Goal: Information Seeking & Learning: Learn about a topic

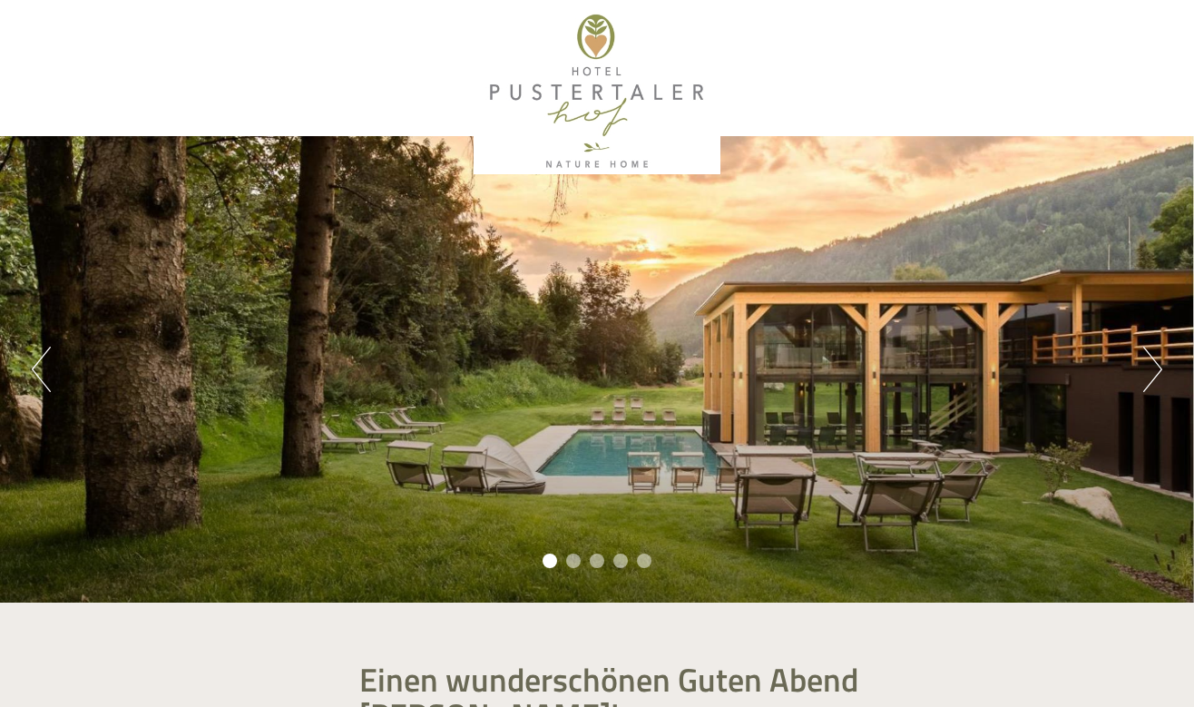
scroll to position [33, 0]
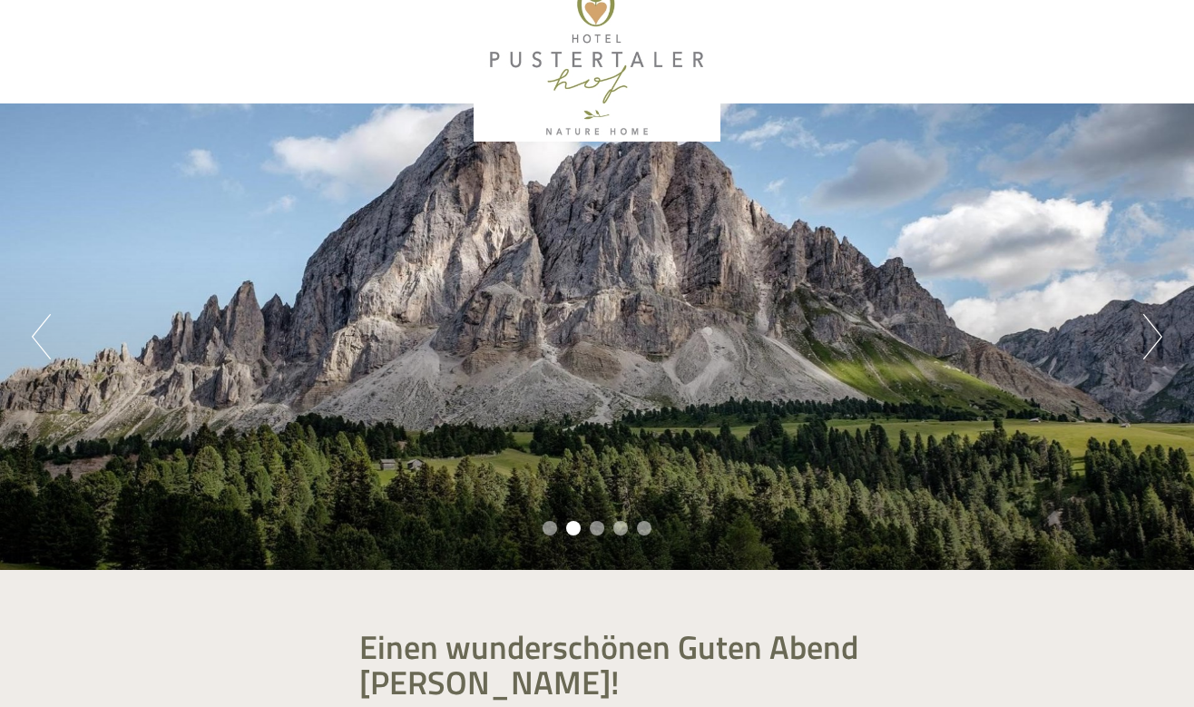
click at [1168, 334] on div "Previous Next 1 2 3 4 5" at bounding box center [597, 336] width 1194 height 467
click at [1145, 340] on button "Next" at bounding box center [1153, 336] width 19 height 45
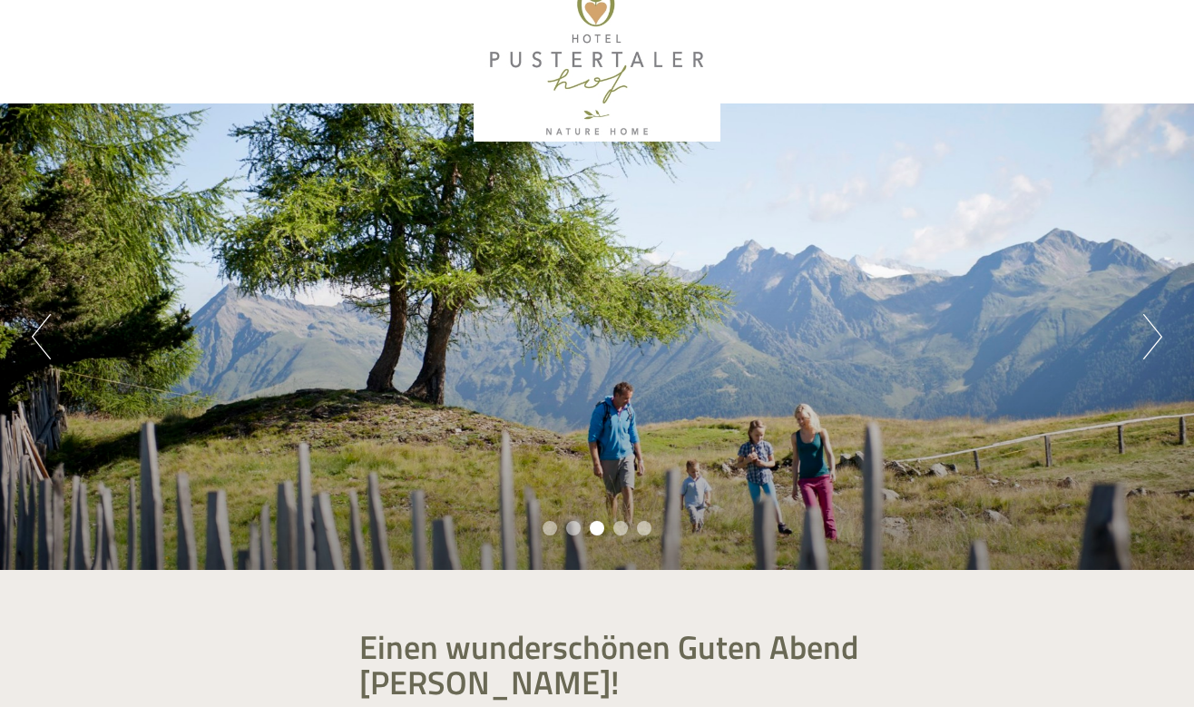
click at [1145, 340] on button "Next" at bounding box center [1153, 336] width 19 height 45
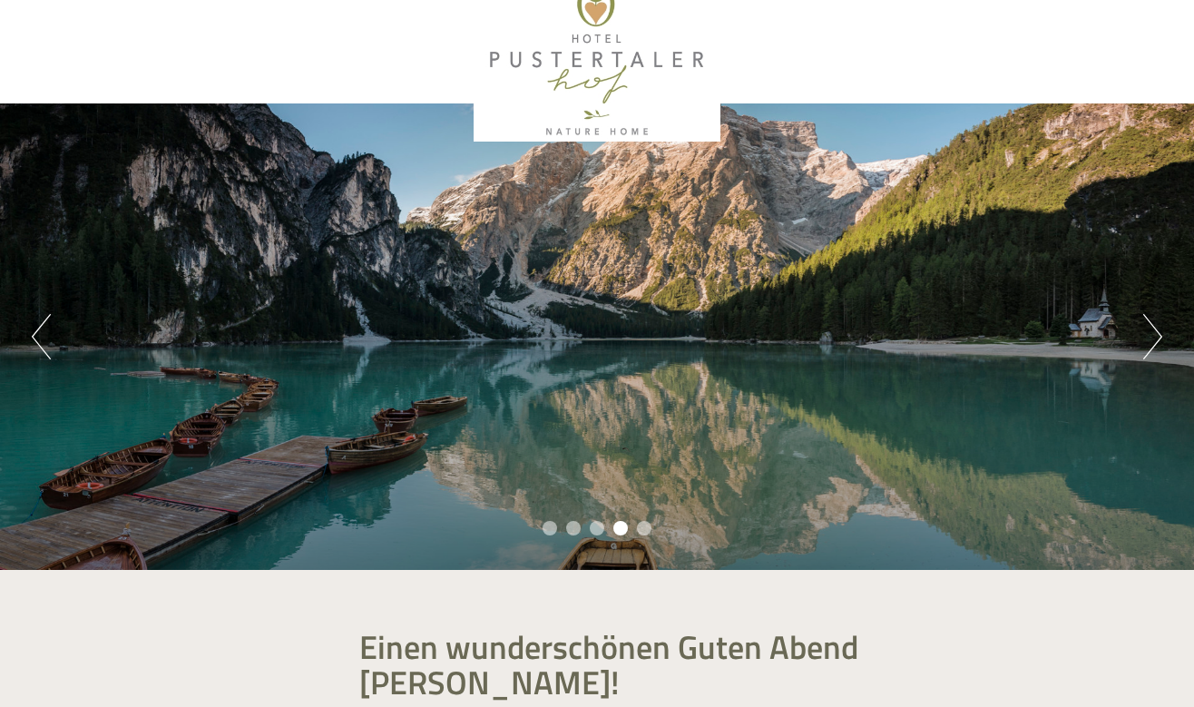
click at [1145, 340] on button "Next" at bounding box center [1153, 336] width 19 height 45
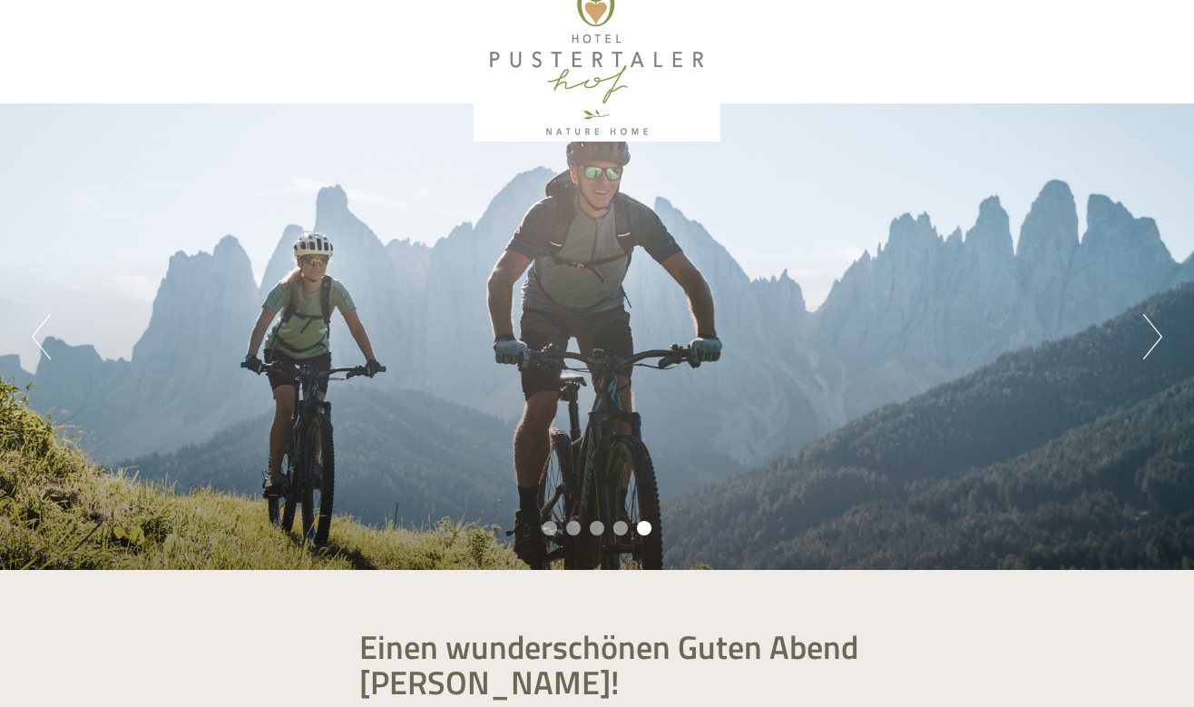
click at [1145, 340] on button "Next" at bounding box center [1153, 336] width 19 height 45
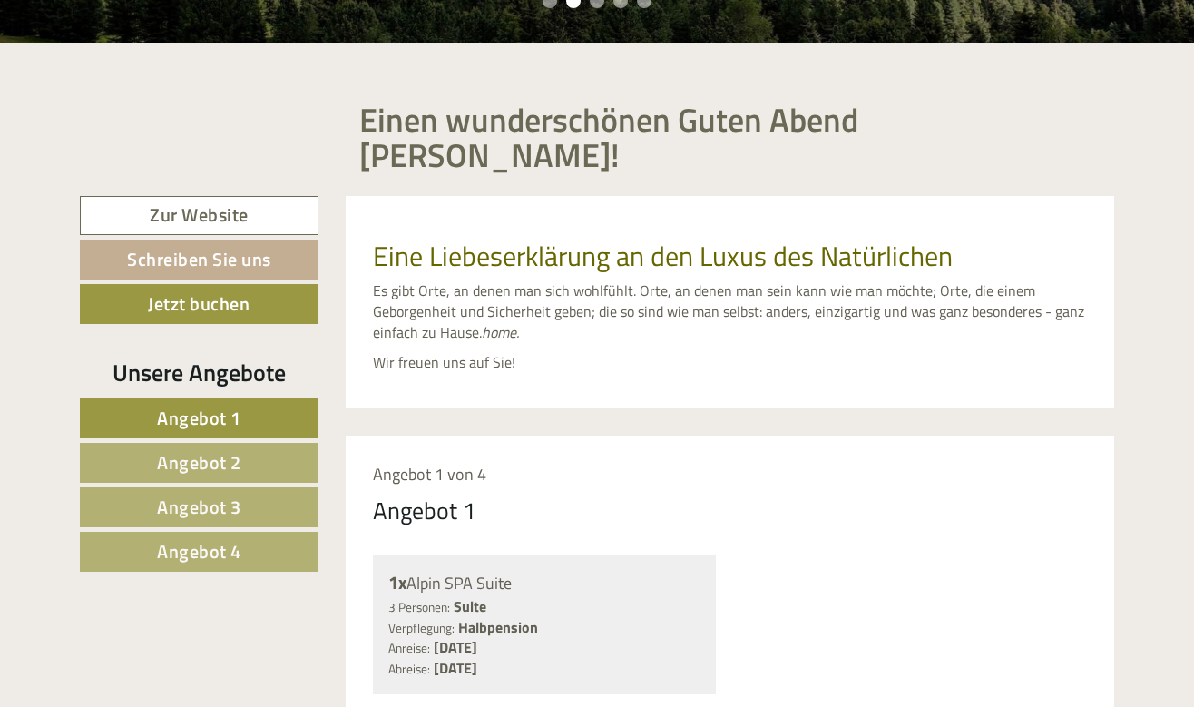
scroll to position [554, 0]
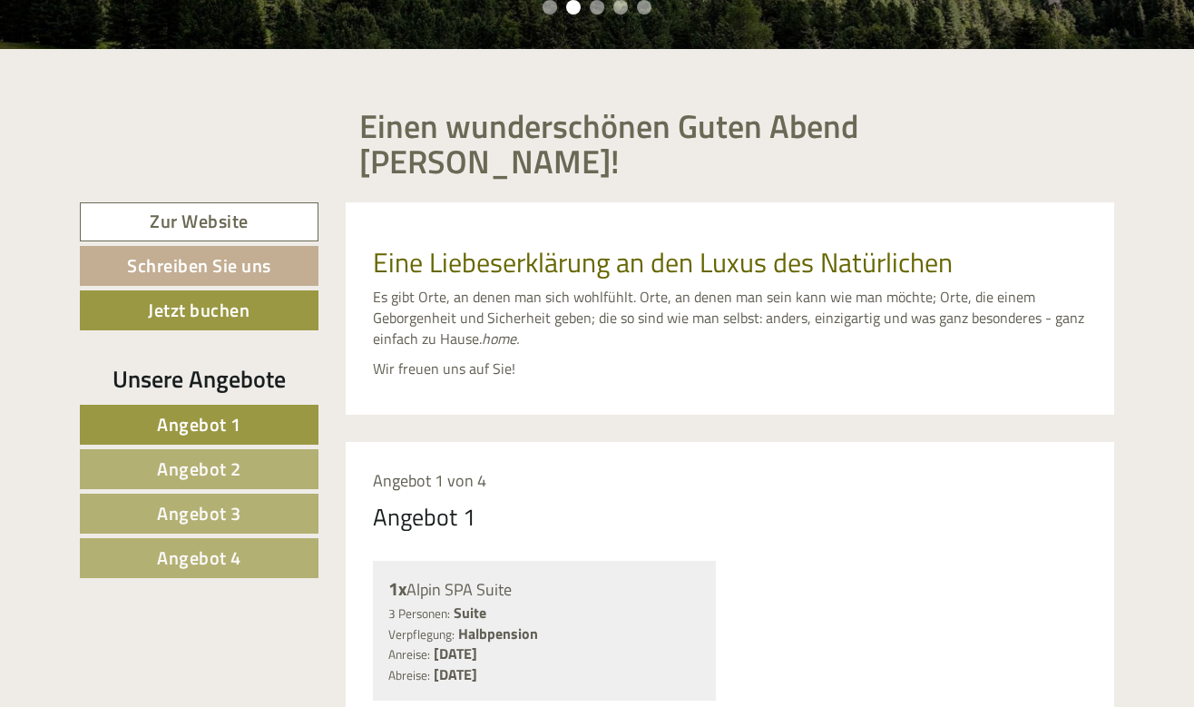
click at [222, 202] on link "Zur Website" at bounding box center [199, 221] width 239 height 39
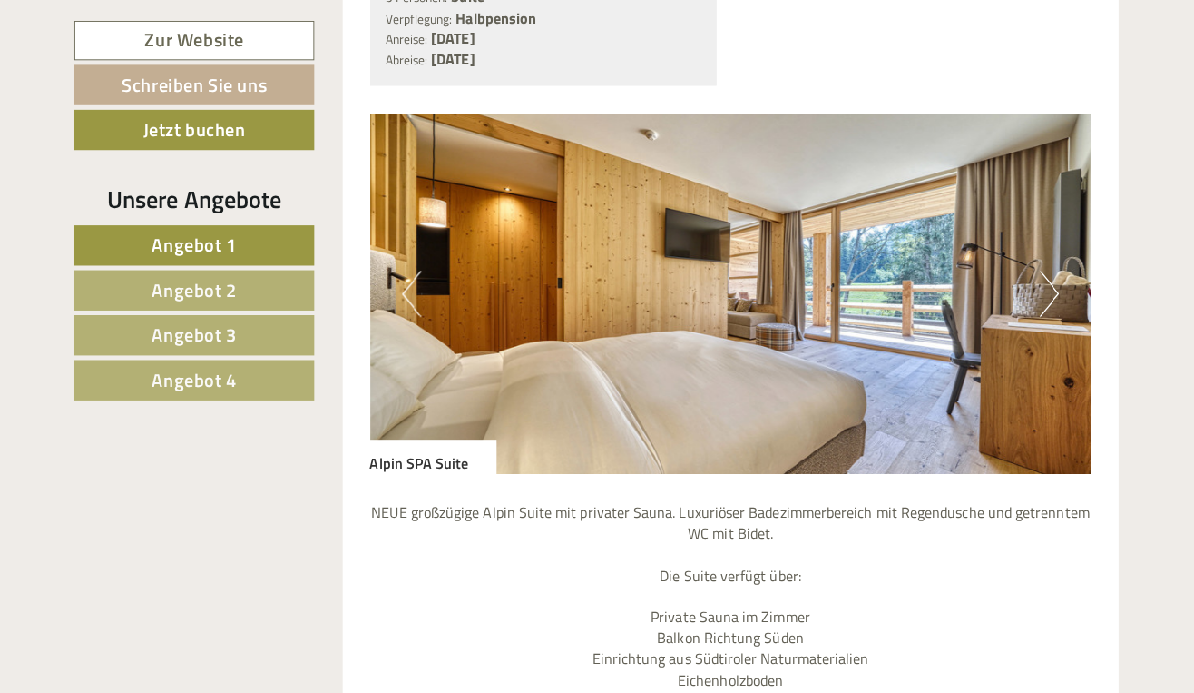
scroll to position [1167, 0]
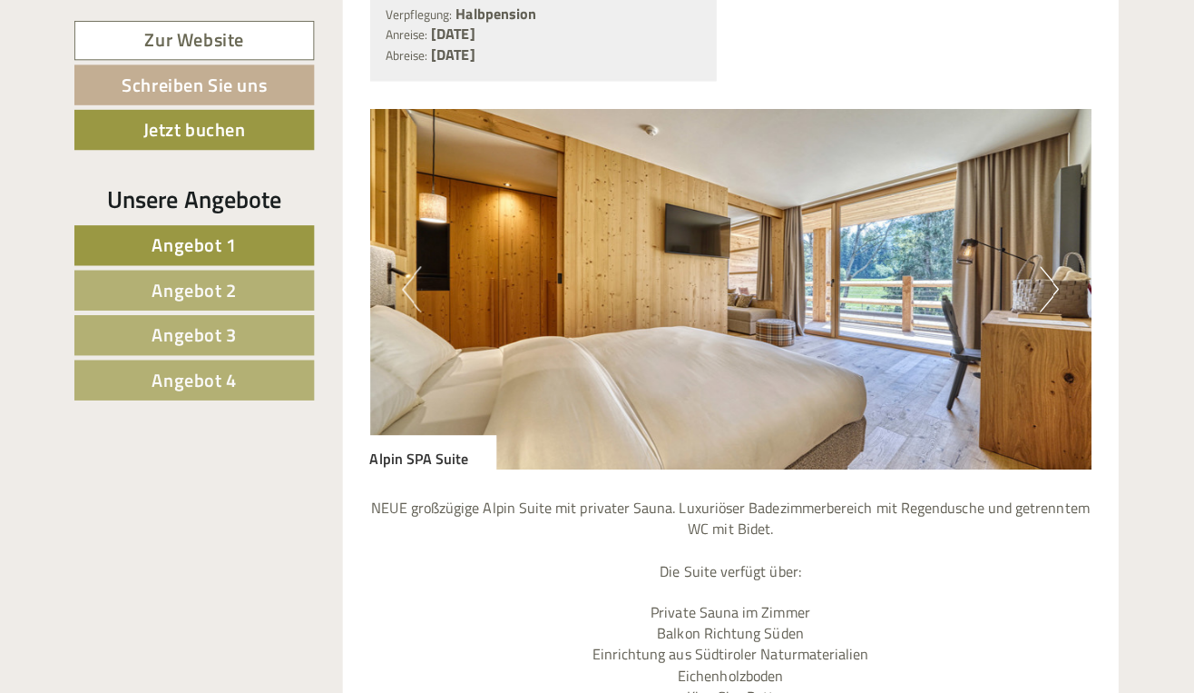
click at [1036, 270] on button "Next" at bounding box center [1045, 292] width 19 height 45
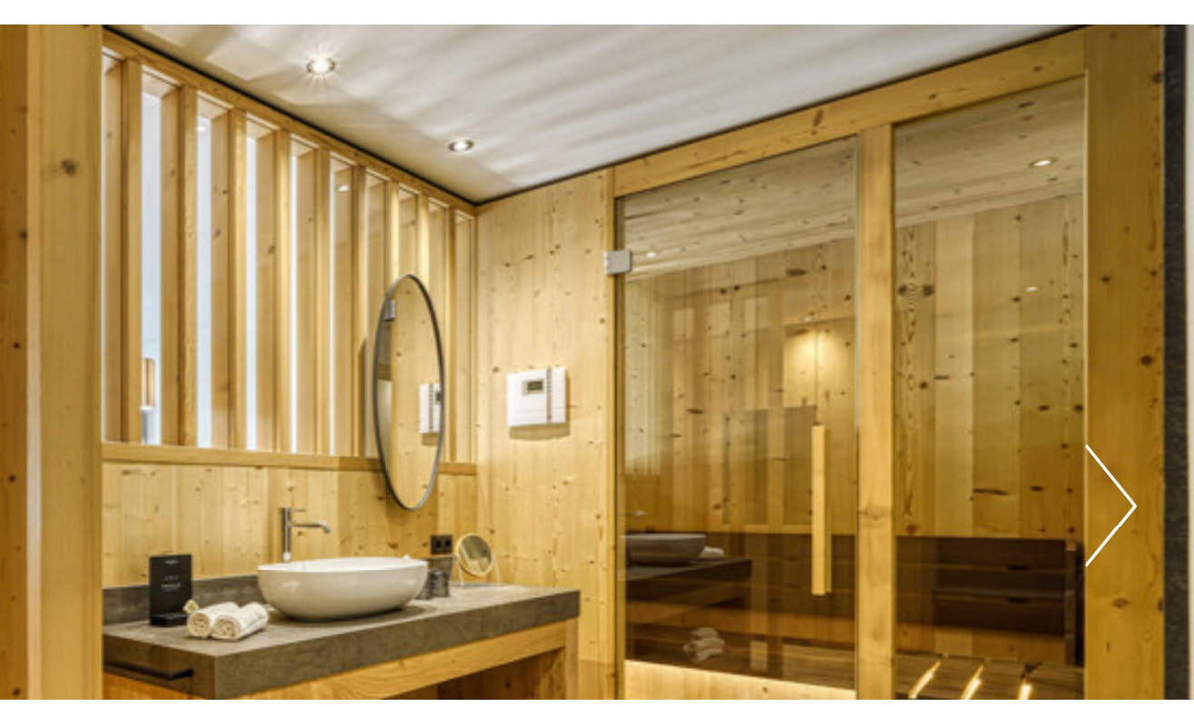
scroll to position [1084, 0]
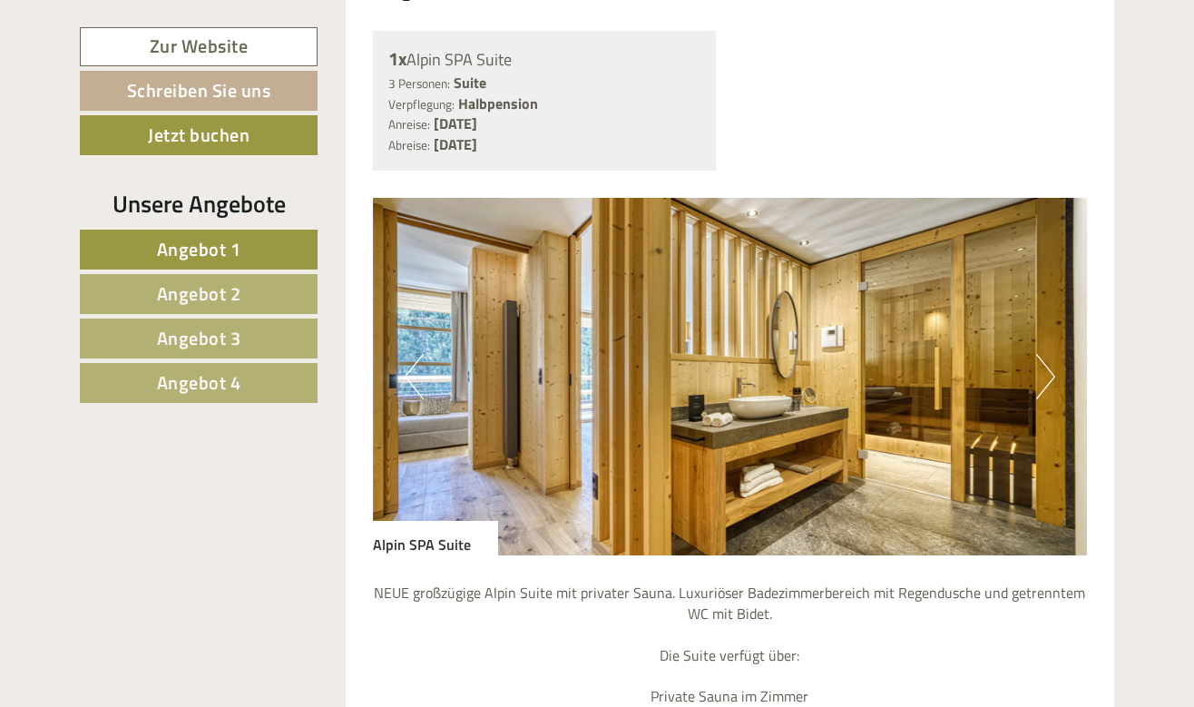
click at [1049, 354] on button "Next" at bounding box center [1045, 376] width 19 height 45
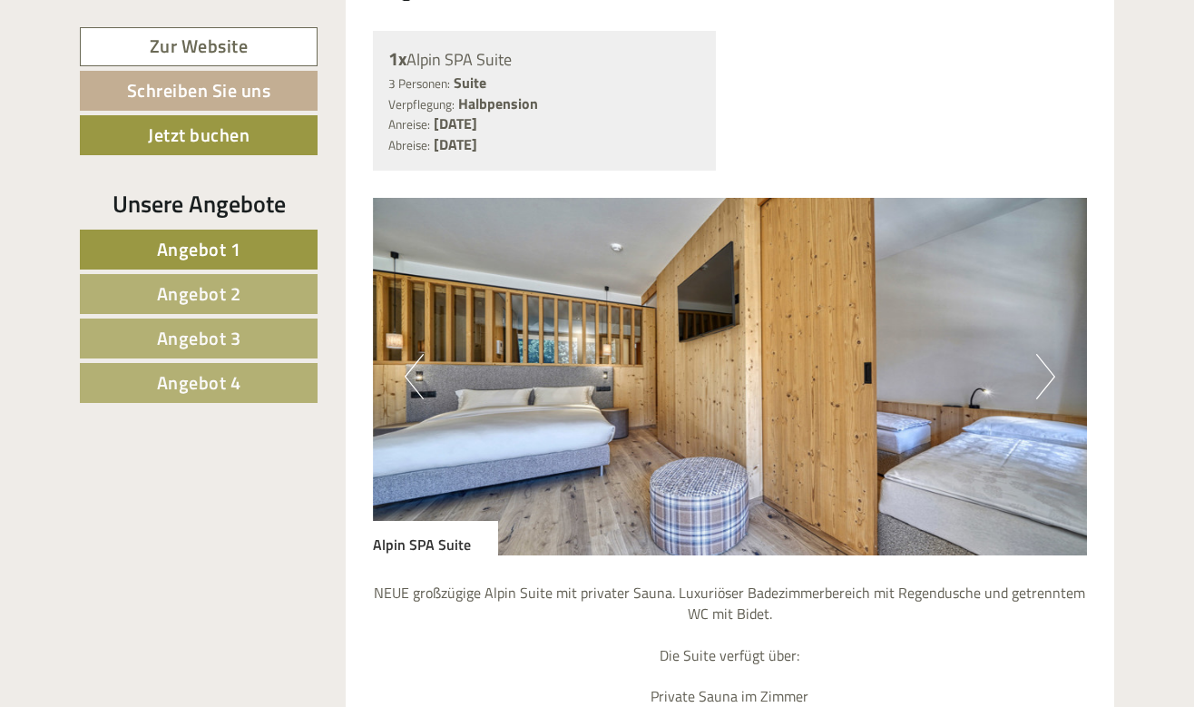
click at [1049, 354] on button "Next" at bounding box center [1045, 376] width 19 height 45
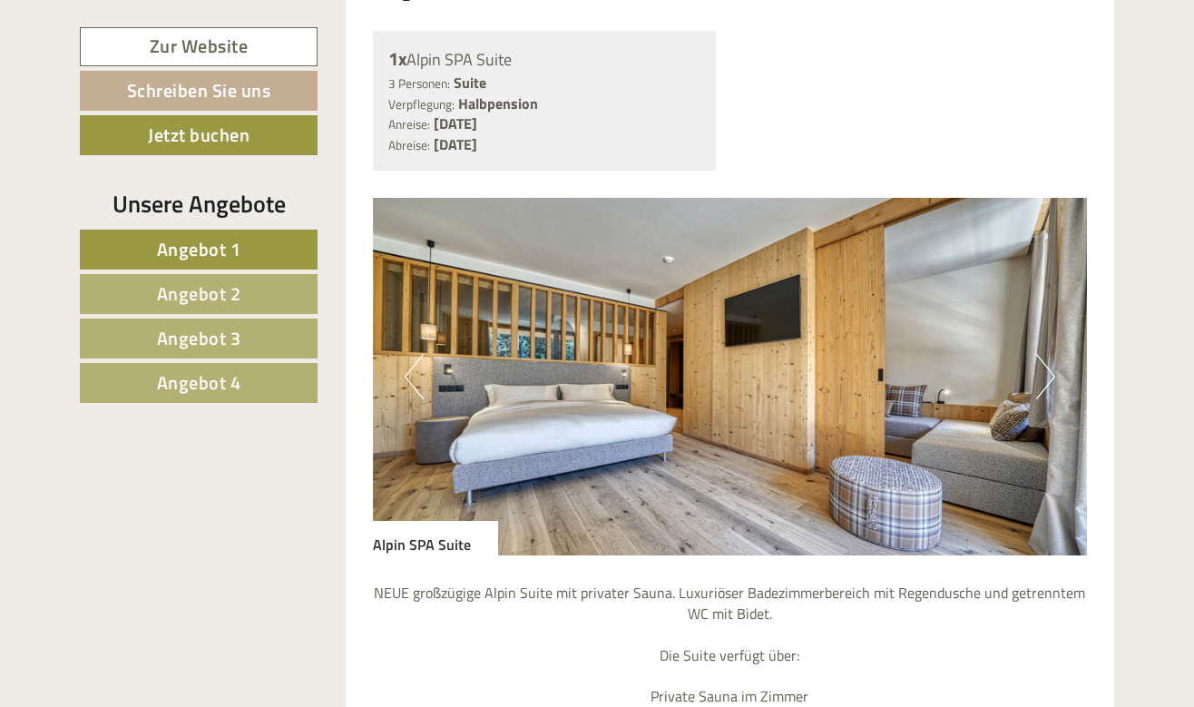
click at [1049, 354] on button "Next" at bounding box center [1045, 376] width 19 height 45
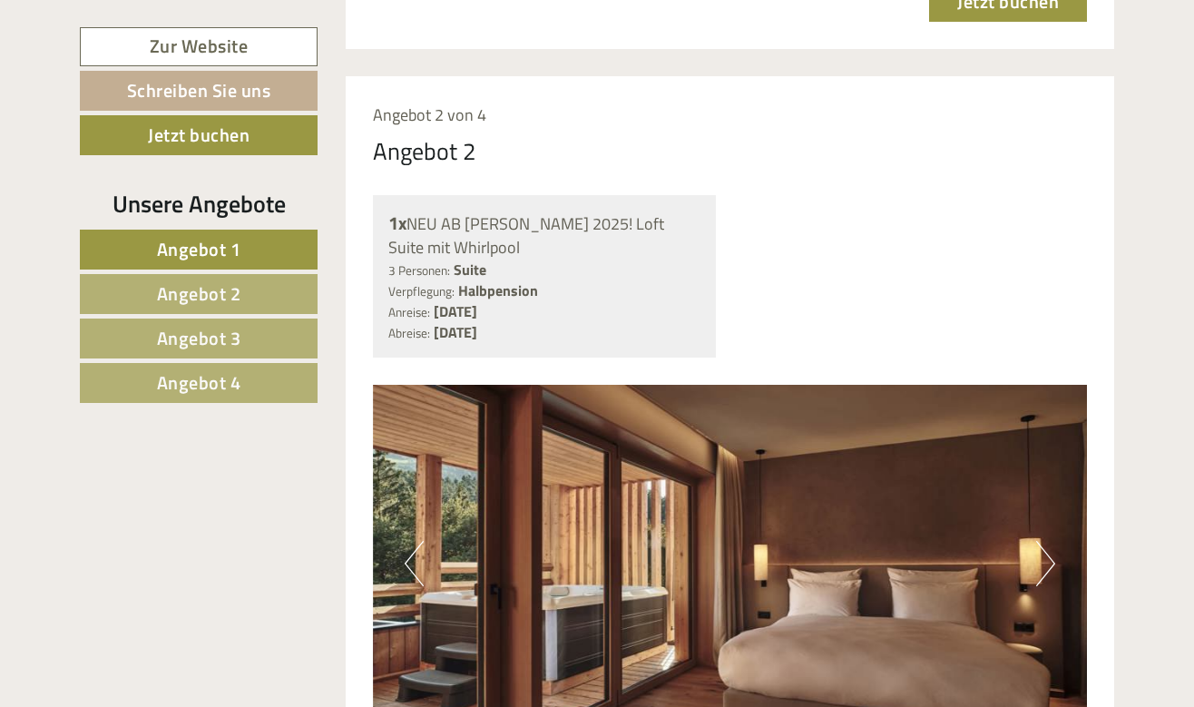
scroll to position [2566, 0]
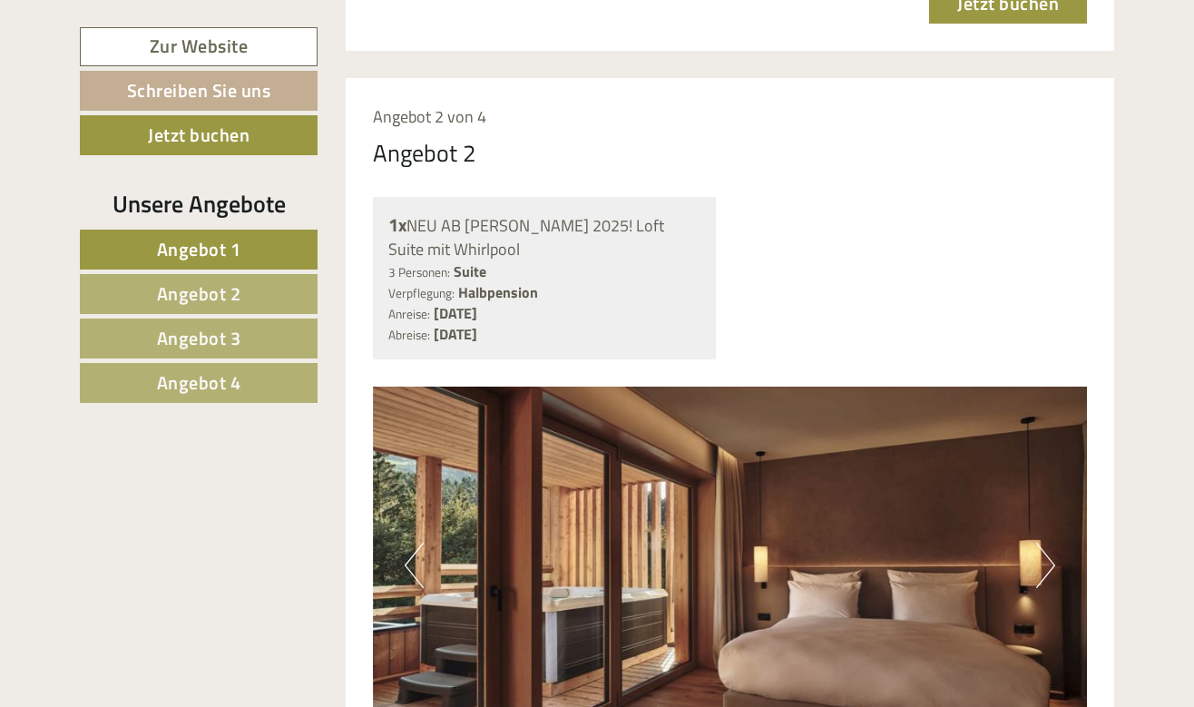
click at [1033, 489] on img at bounding box center [730, 566] width 715 height 358
click at [1055, 543] on button "Next" at bounding box center [1045, 565] width 19 height 45
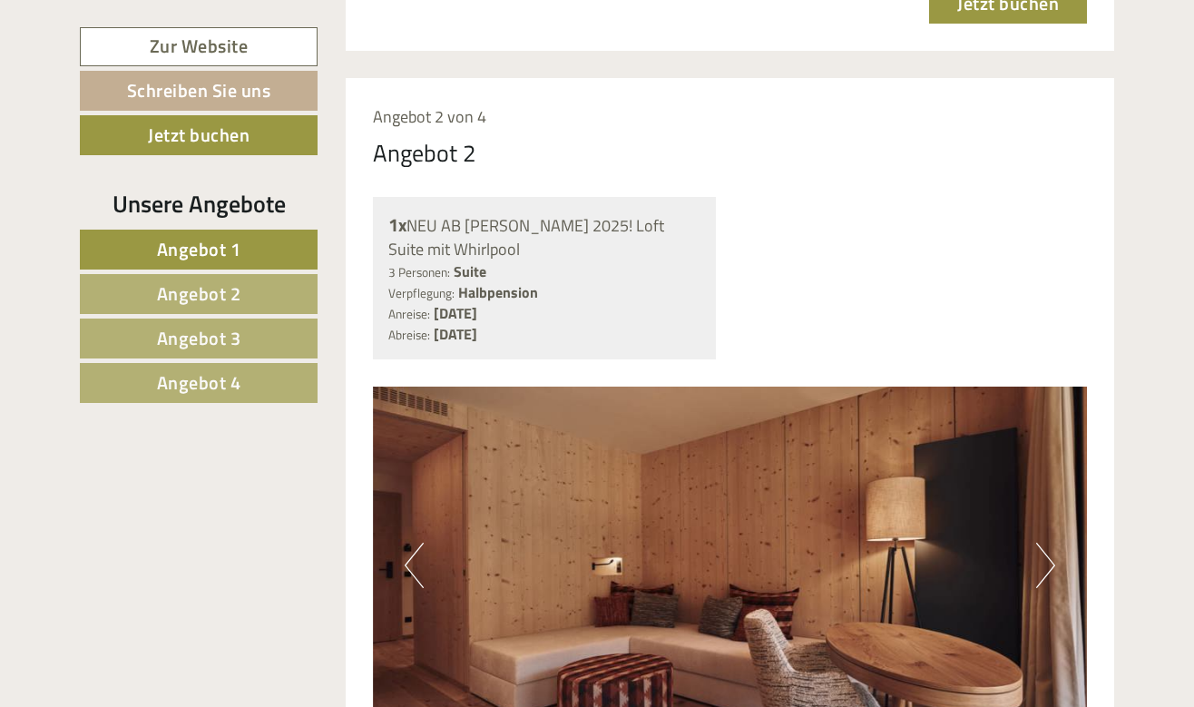
click at [1048, 543] on button "Next" at bounding box center [1045, 565] width 19 height 45
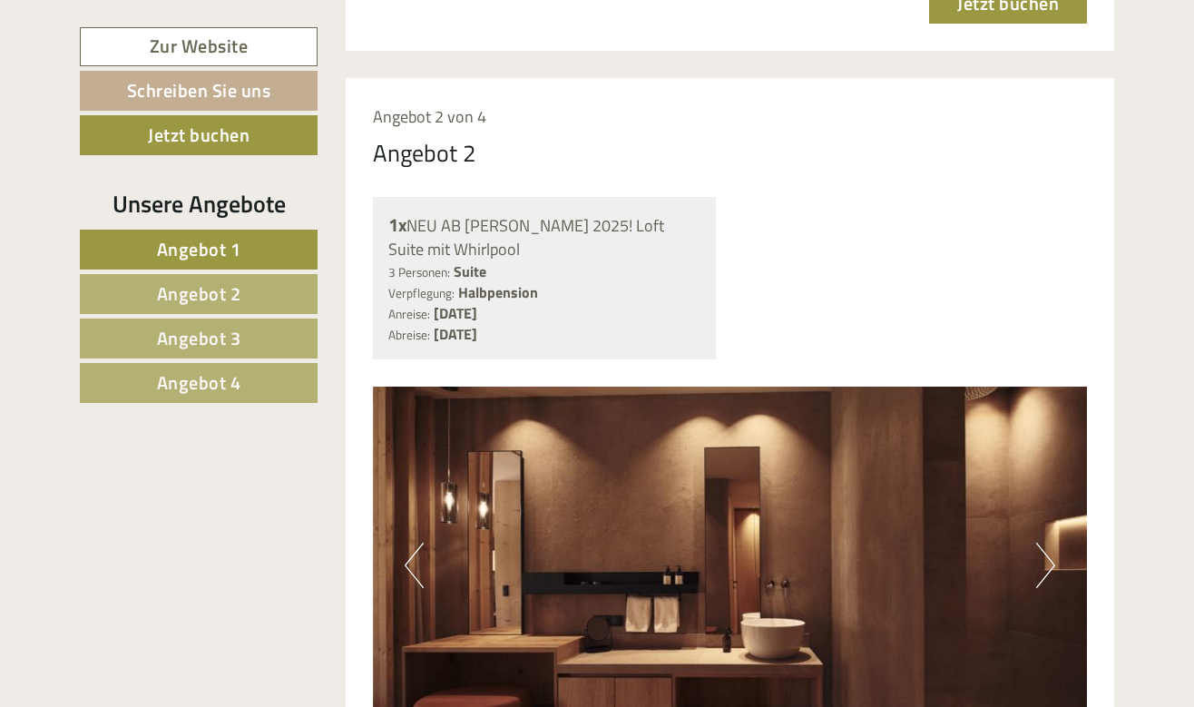
click at [1048, 543] on button "Next" at bounding box center [1045, 565] width 19 height 45
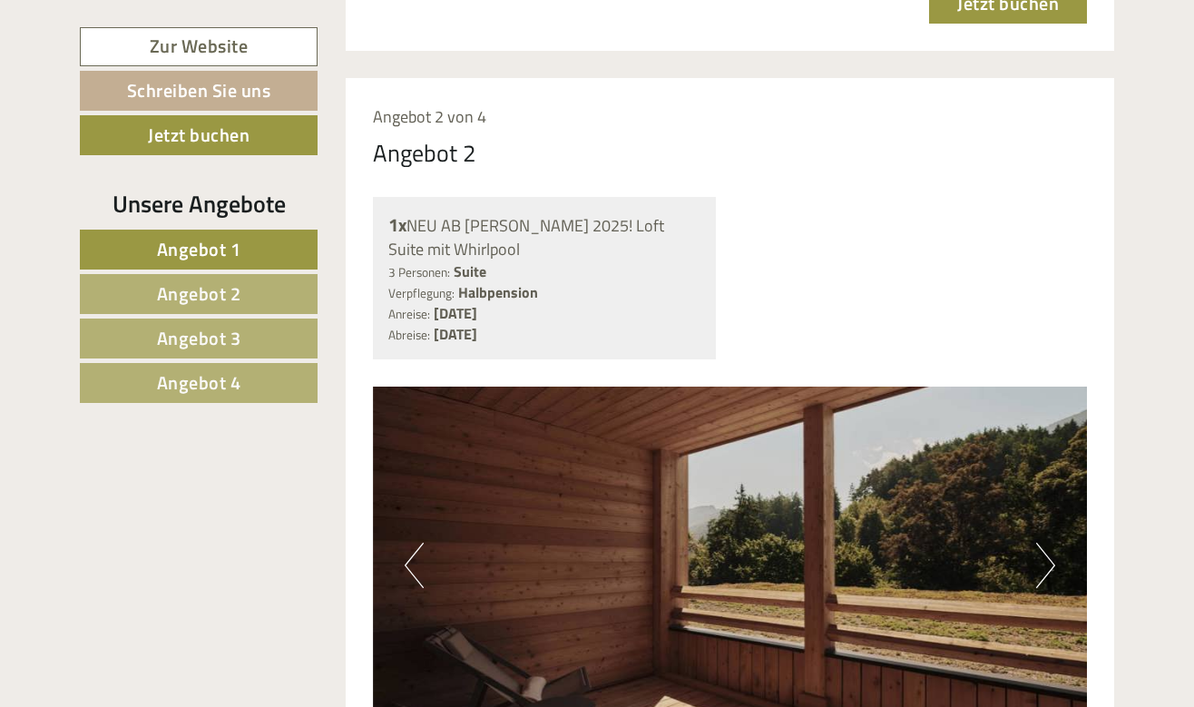
click at [1048, 543] on button "Next" at bounding box center [1045, 565] width 19 height 45
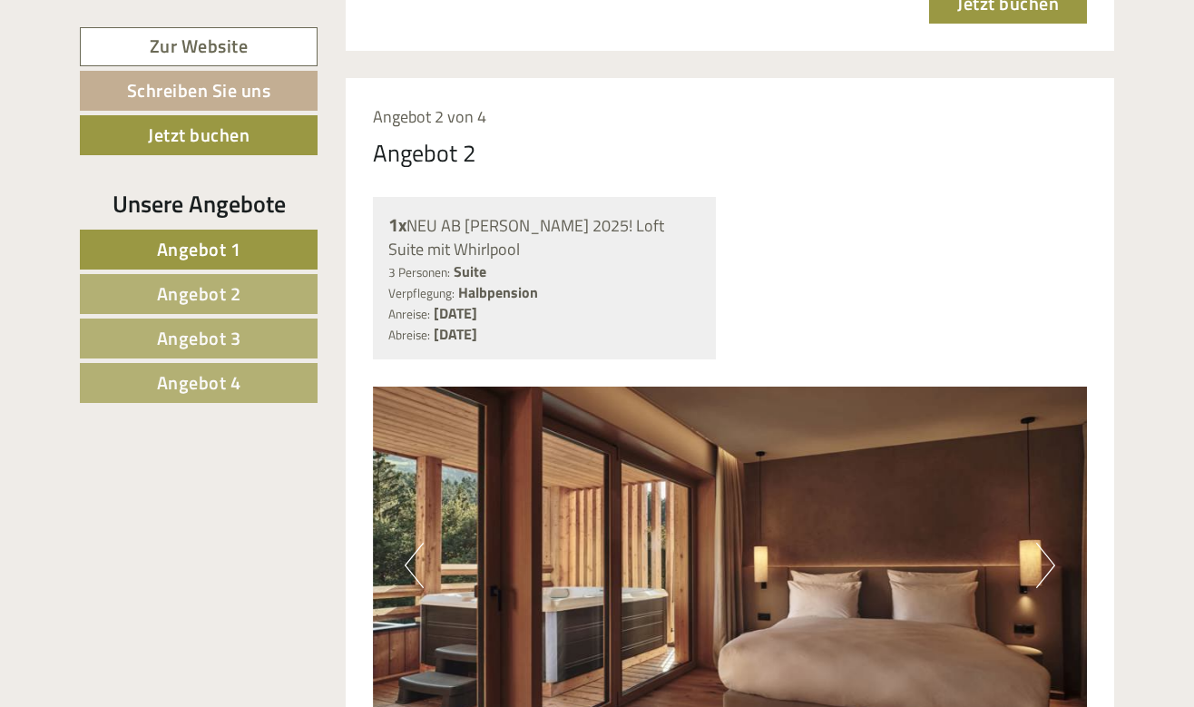
click at [1048, 543] on button "Next" at bounding box center [1045, 565] width 19 height 45
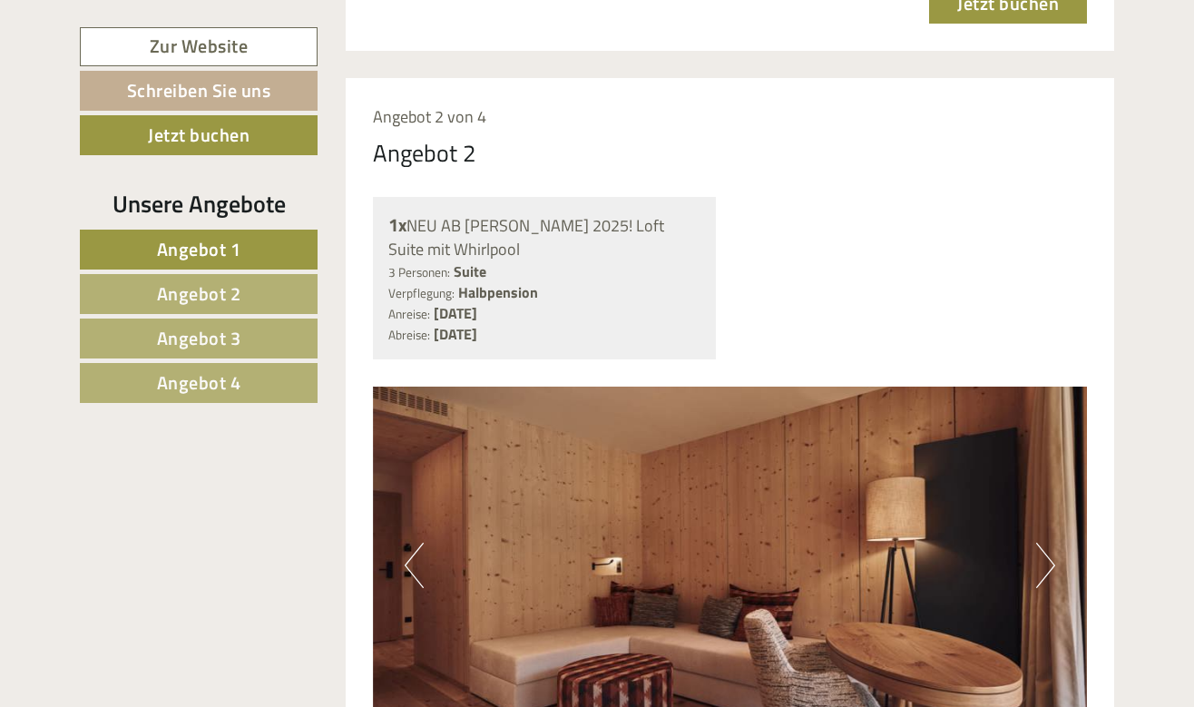
click at [1048, 543] on button "Next" at bounding box center [1045, 565] width 19 height 45
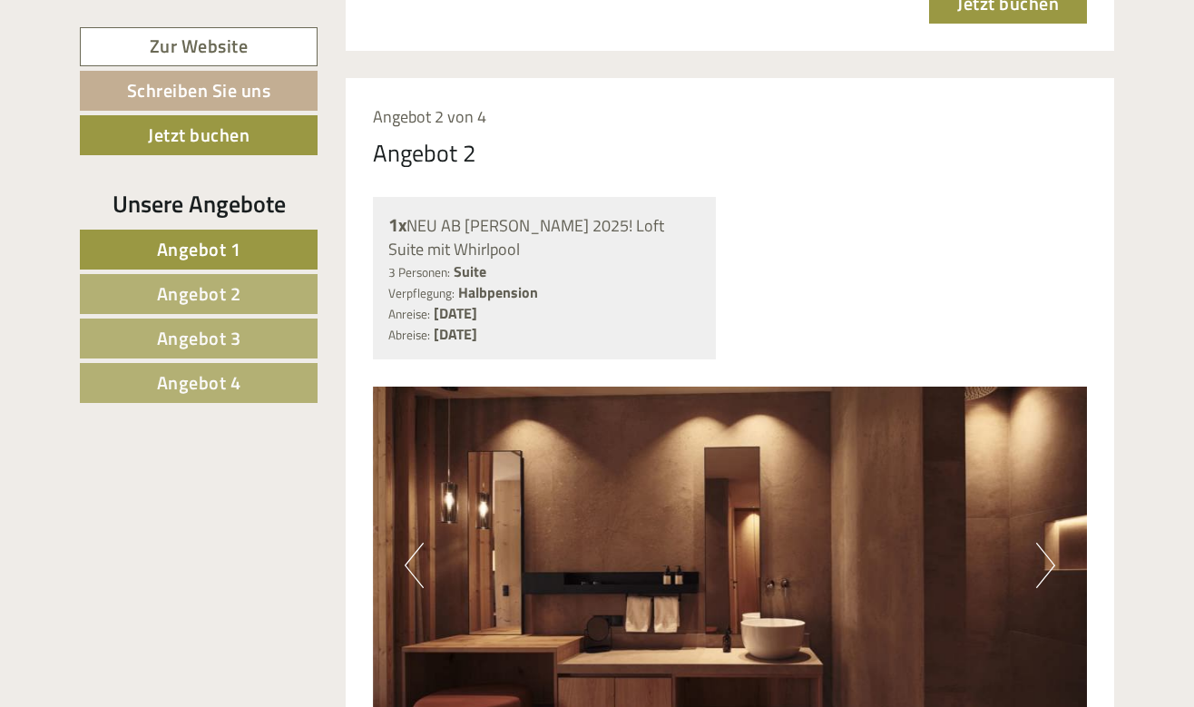
click at [1048, 543] on button "Next" at bounding box center [1045, 565] width 19 height 45
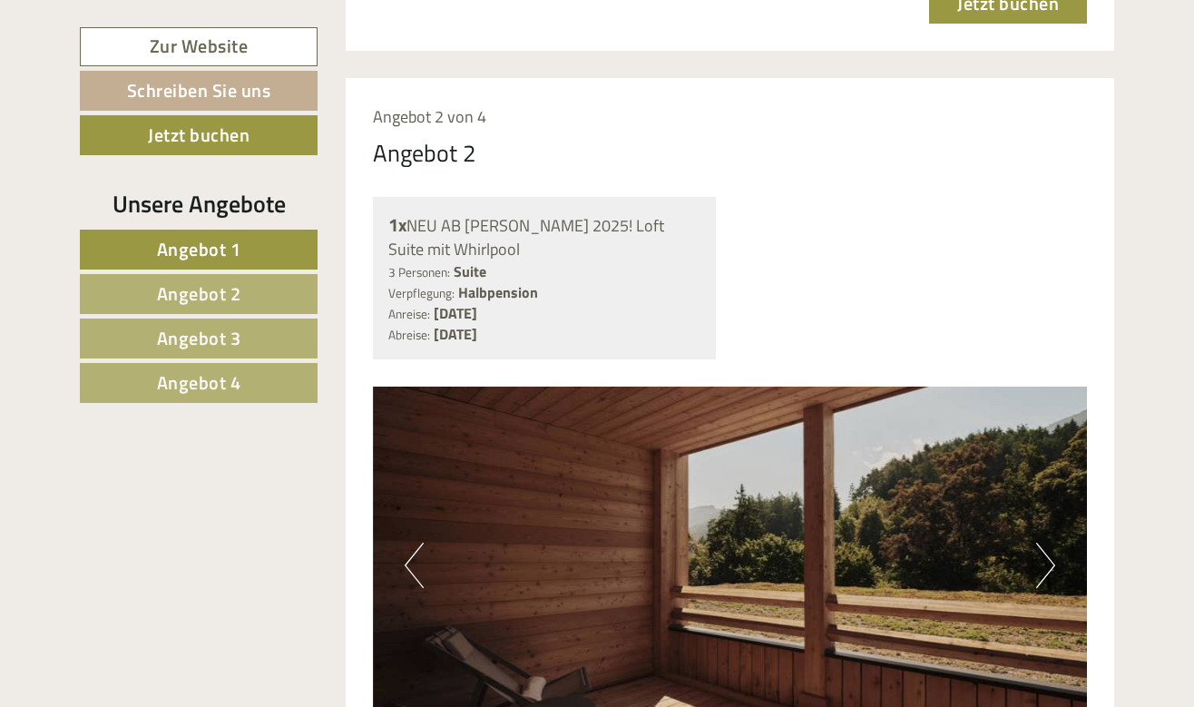
click at [1048, 543] on button "Next" at bounding box center [1045, 565] width 19 height 45
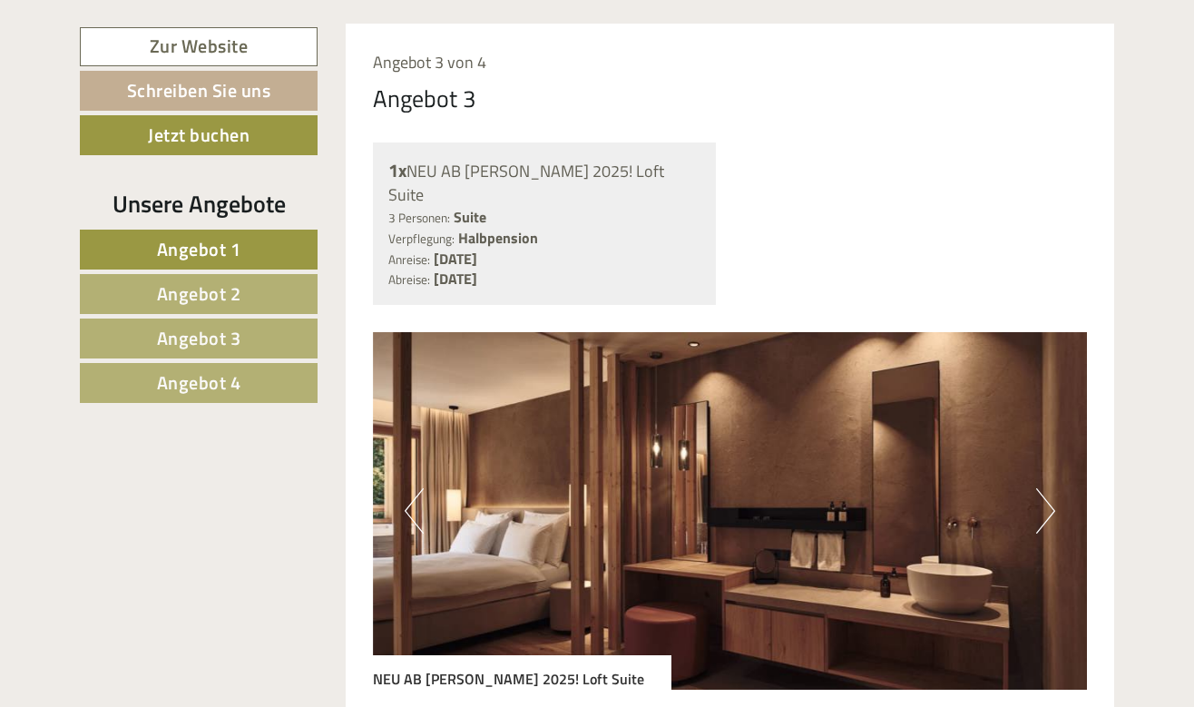
scroll to position [4313, 0]
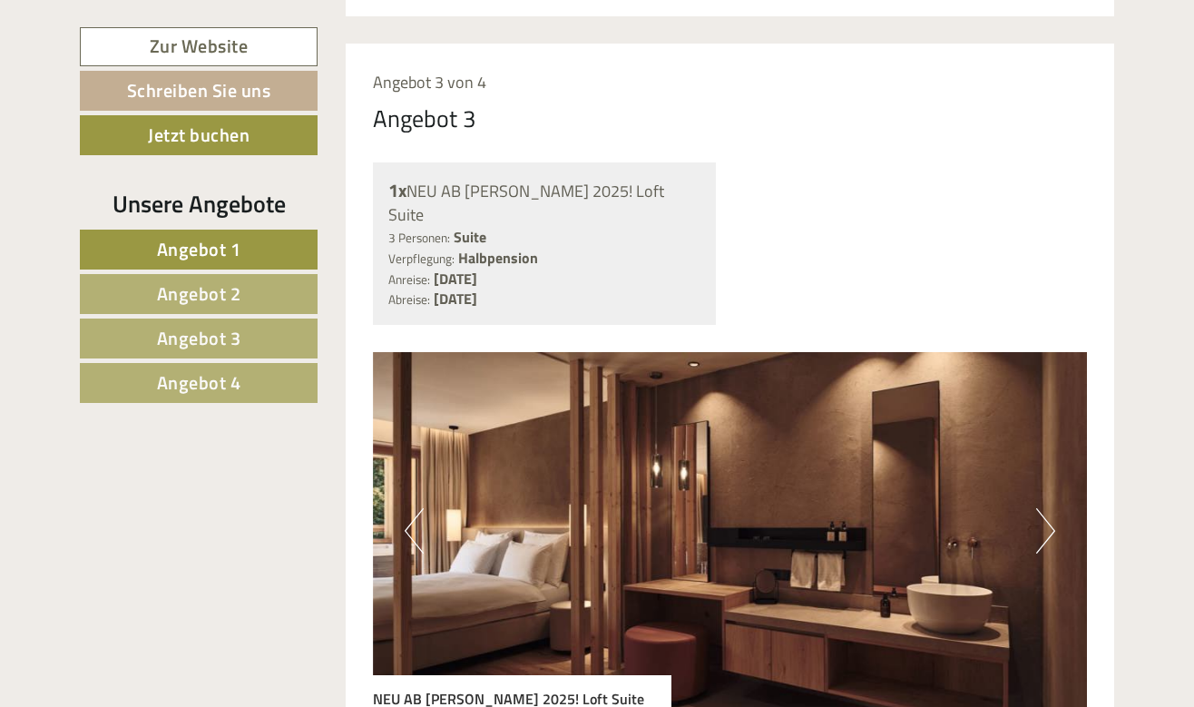
click at [1051, 508] on button "Next" at bounding box center [1045, 530] width 19 height 45
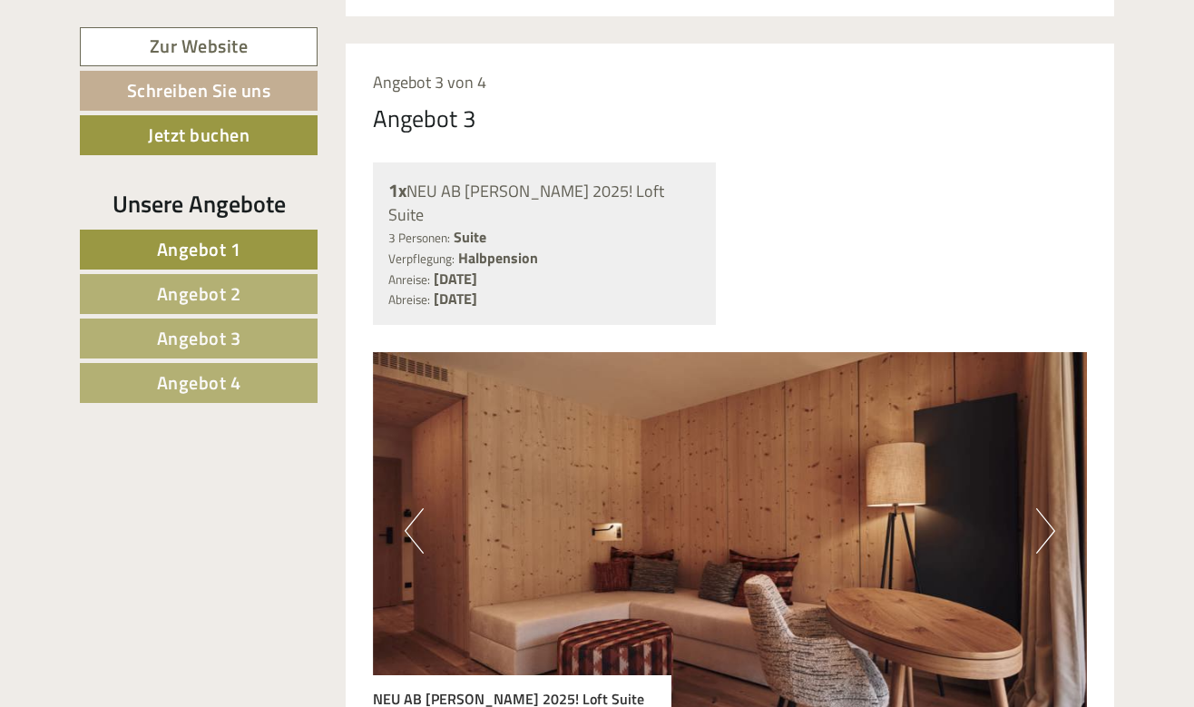
click at [1051, 508] on button "Next" at bounding box center [1045, 530] width 19 height 45
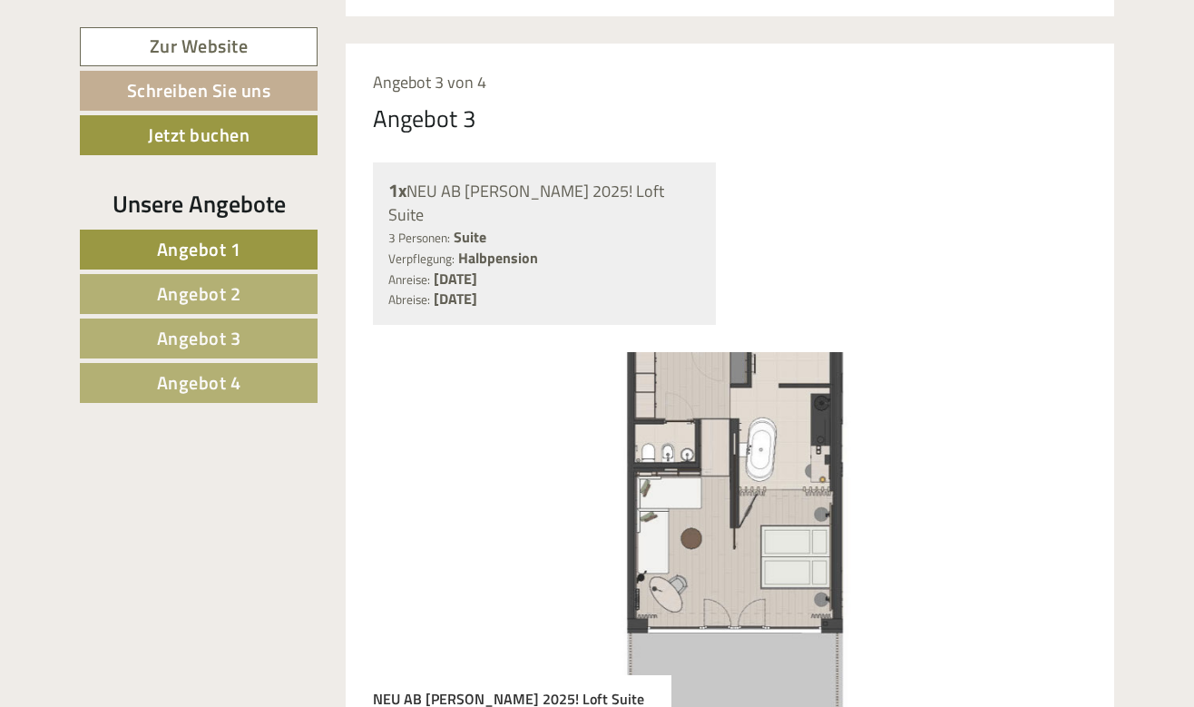
click at [1051, 508] on button "Next" at bounding box center [1045, 530] width 19 height 45
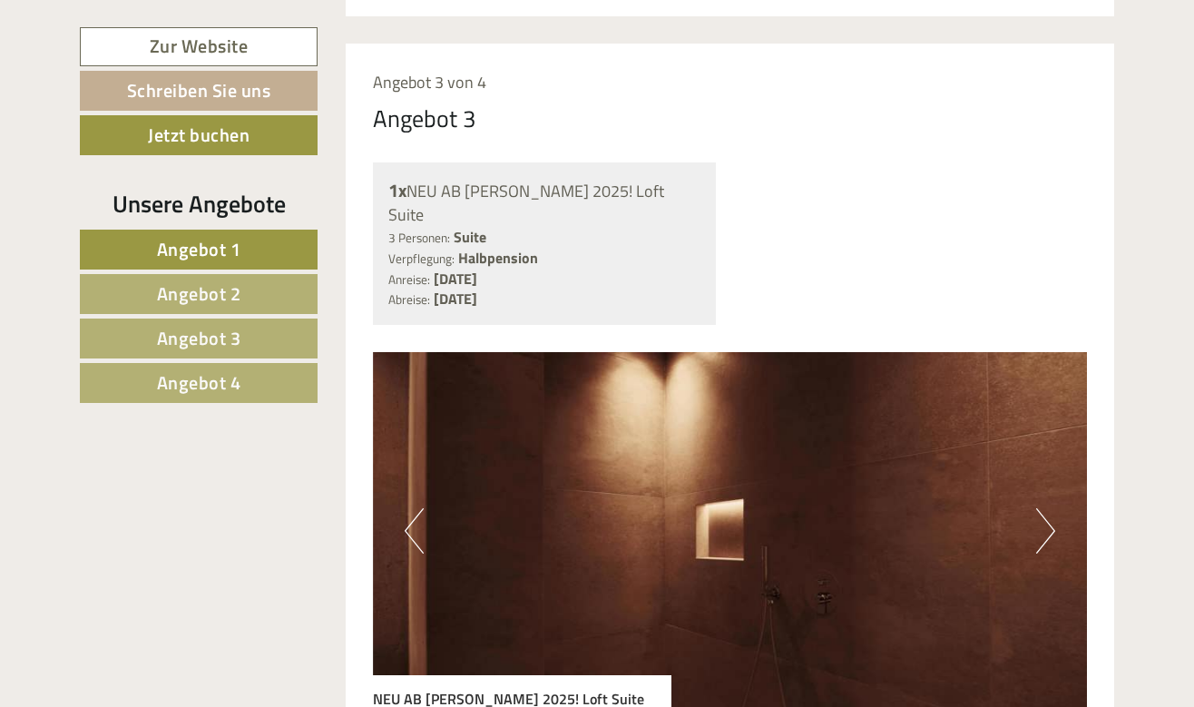
click at [1051, 508] on button "Next" at bounding box center [1045, 530] width 19 height 45
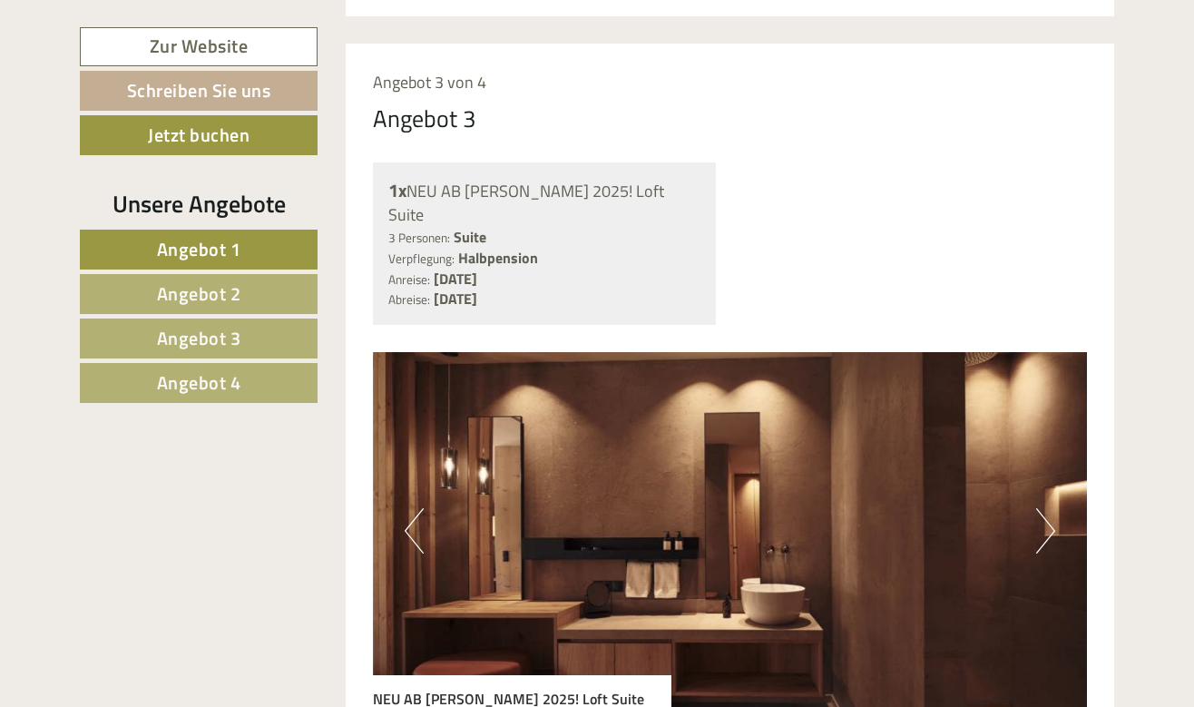
click at [1051, 508] on button "Next" at bounding box center [1045, 530] width 19 height 45
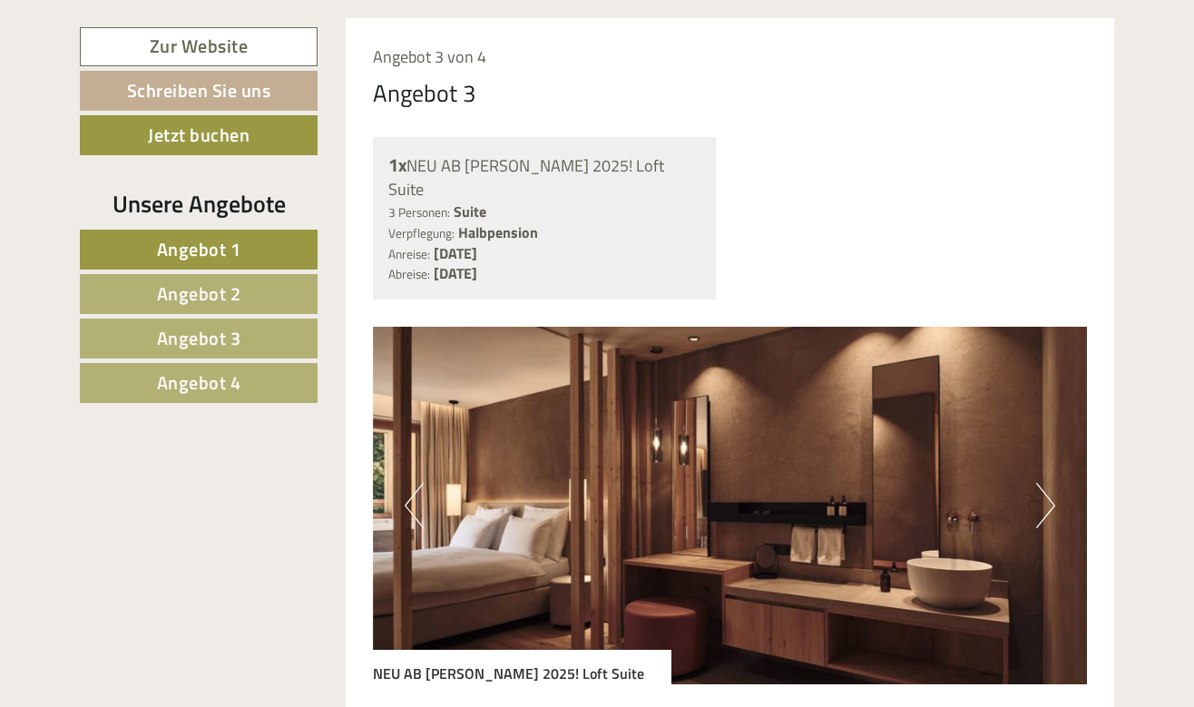
scroll to position [4338, 0]
click at [1045, 483] on button "Next" at bounding box center [1045, 505] width 19 height 45
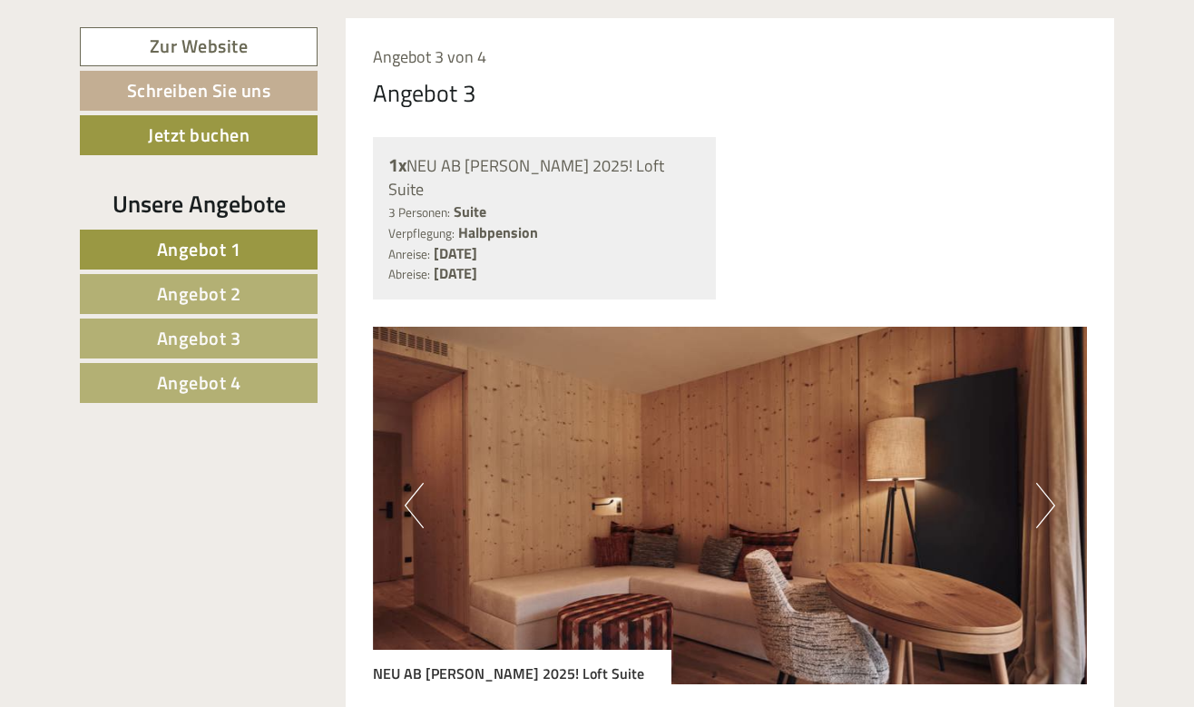
click at [1045, 483] on button "Next" at bounding box center [1045, 505] width 19 height 45
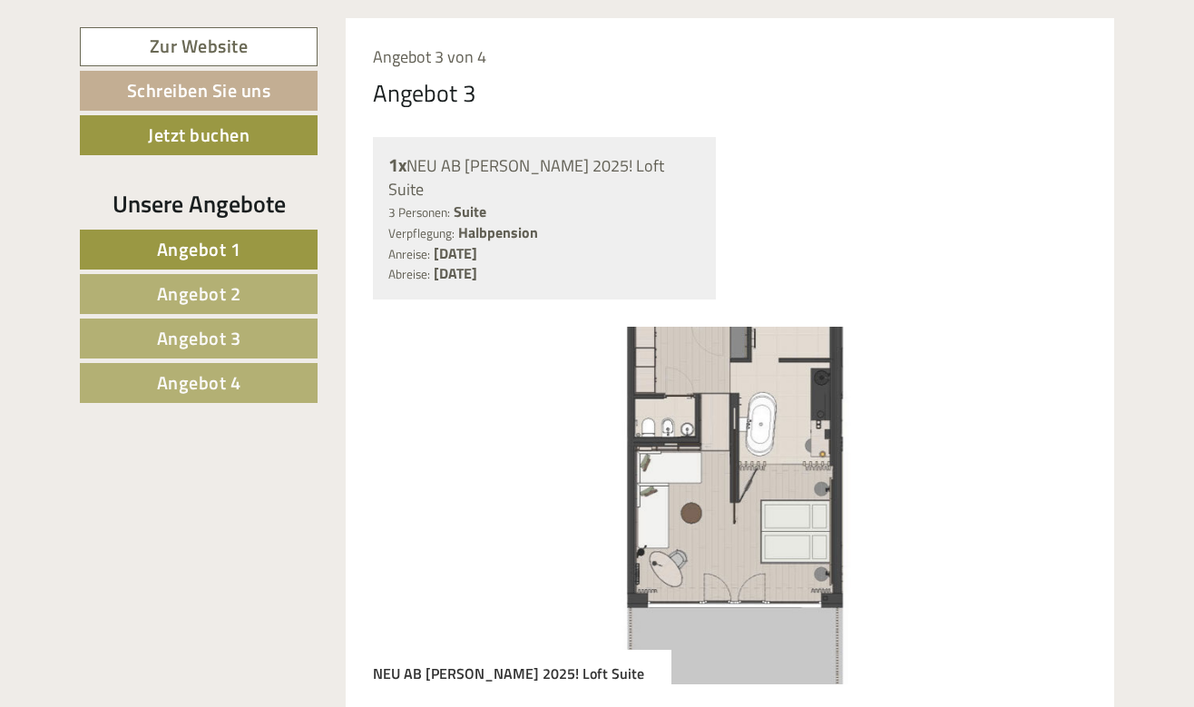
click at [1045, 483] on button "Next" at bounding box center [1045, 505] width 19 height 45
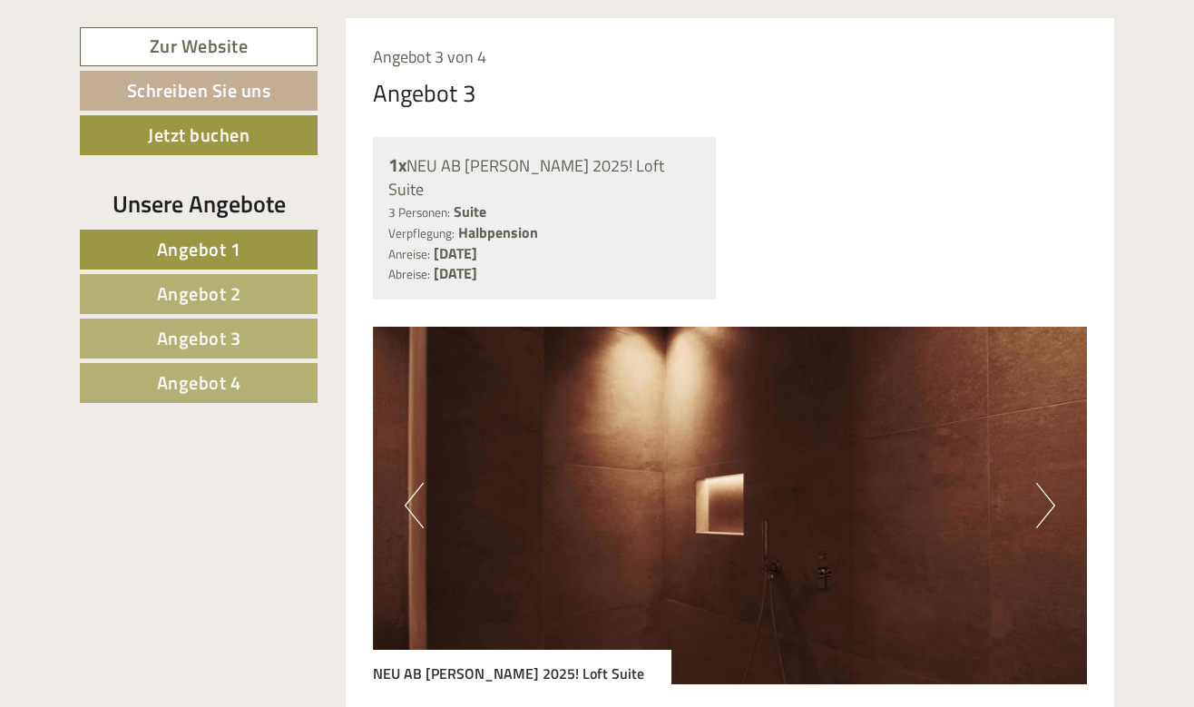
click at [1045, 483] on button "Next" at bounding box center [1045, 505] width 19 height 45
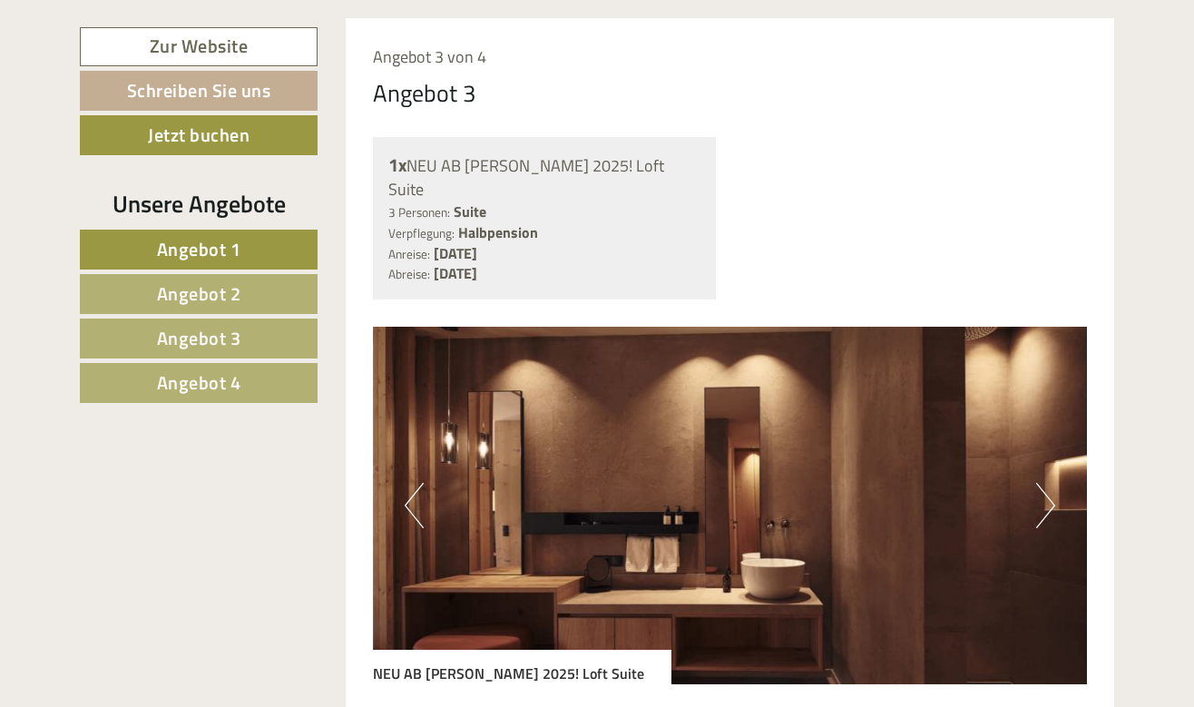
click at [1045, 483] on button "Next" at bounding box center [1045, 505] width 19 height 45
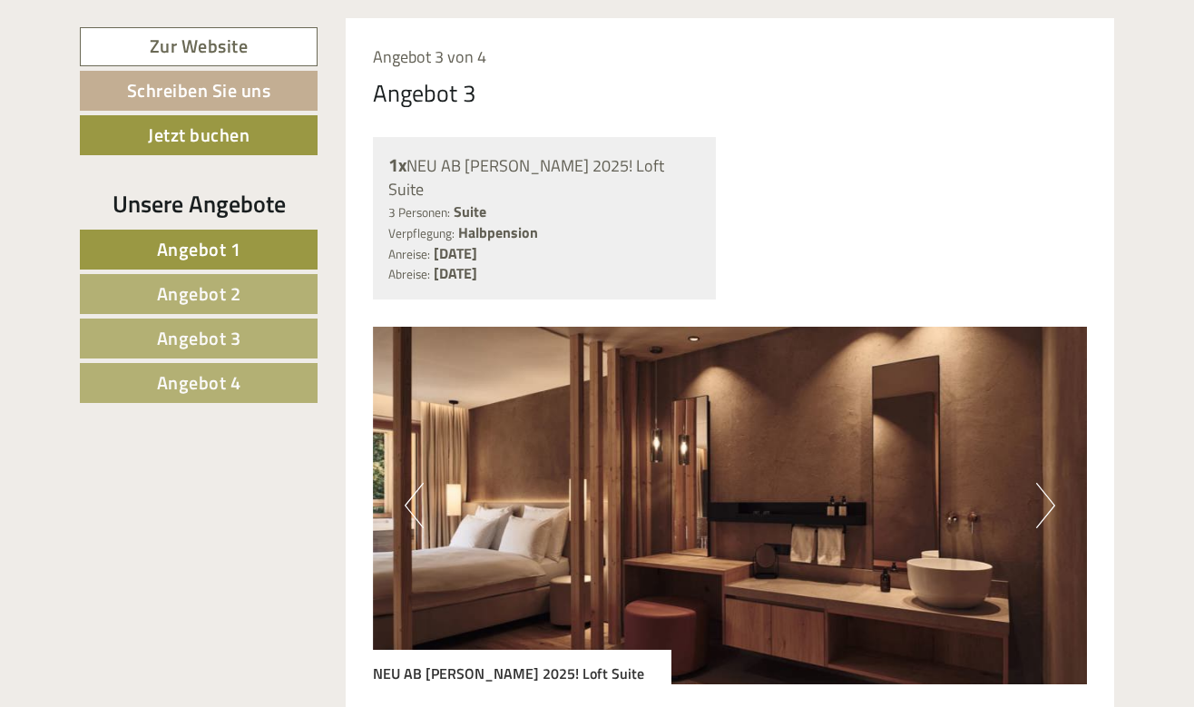
click at [1045, 483] on button "Next" at bounding box center [1045, 505] width 19 height 45
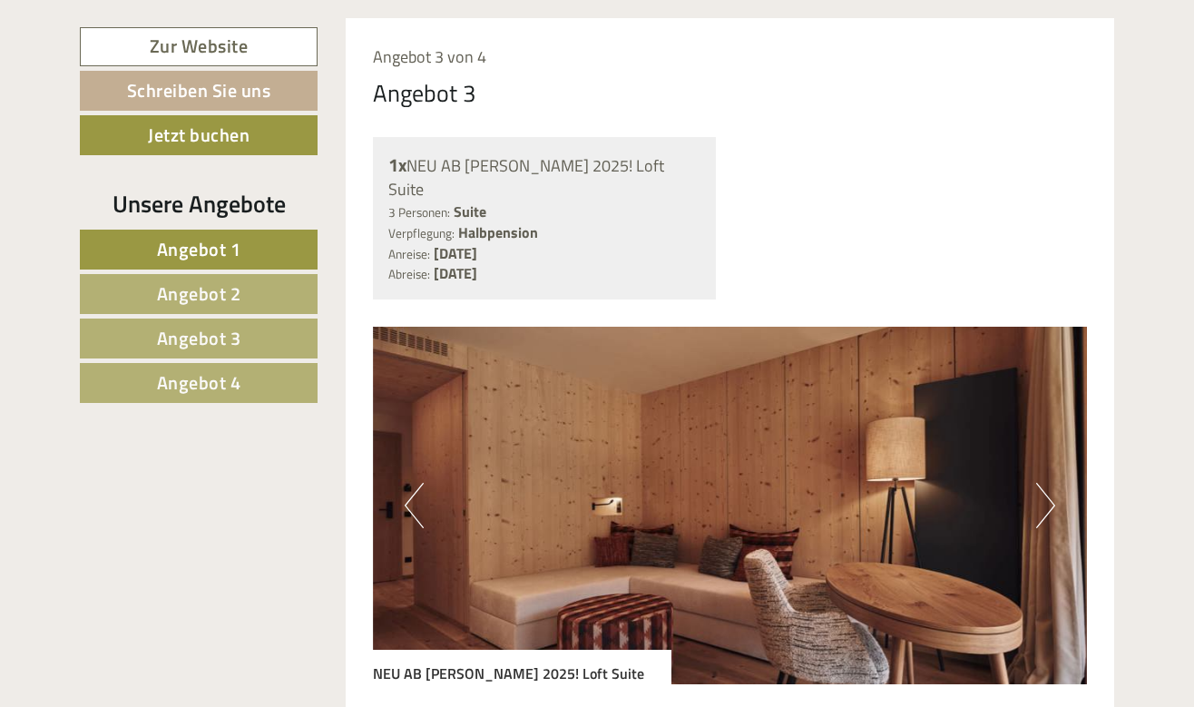
click at [1045, 483] on button "Next" at bounding box center [1045, 505] width 19 height 45
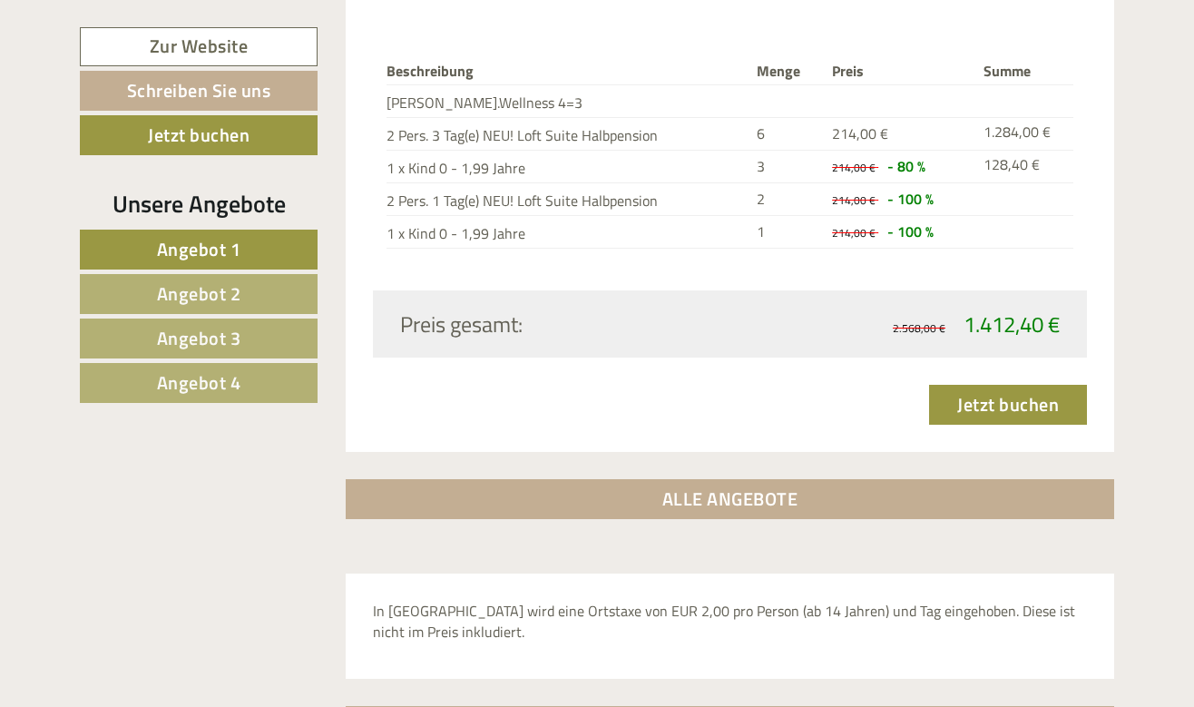
scroll to position [5463, 0]
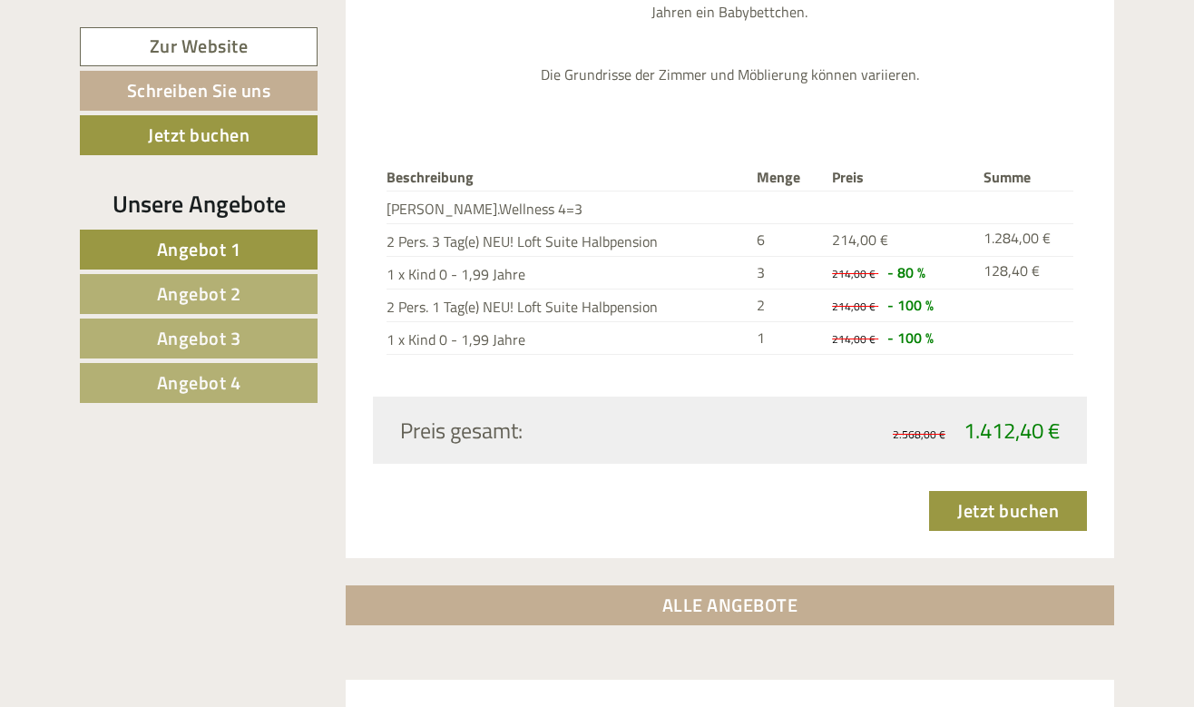
click at [205, 396] on link "Angebot 4" at bounding box center [199, 383] width 238 height 40
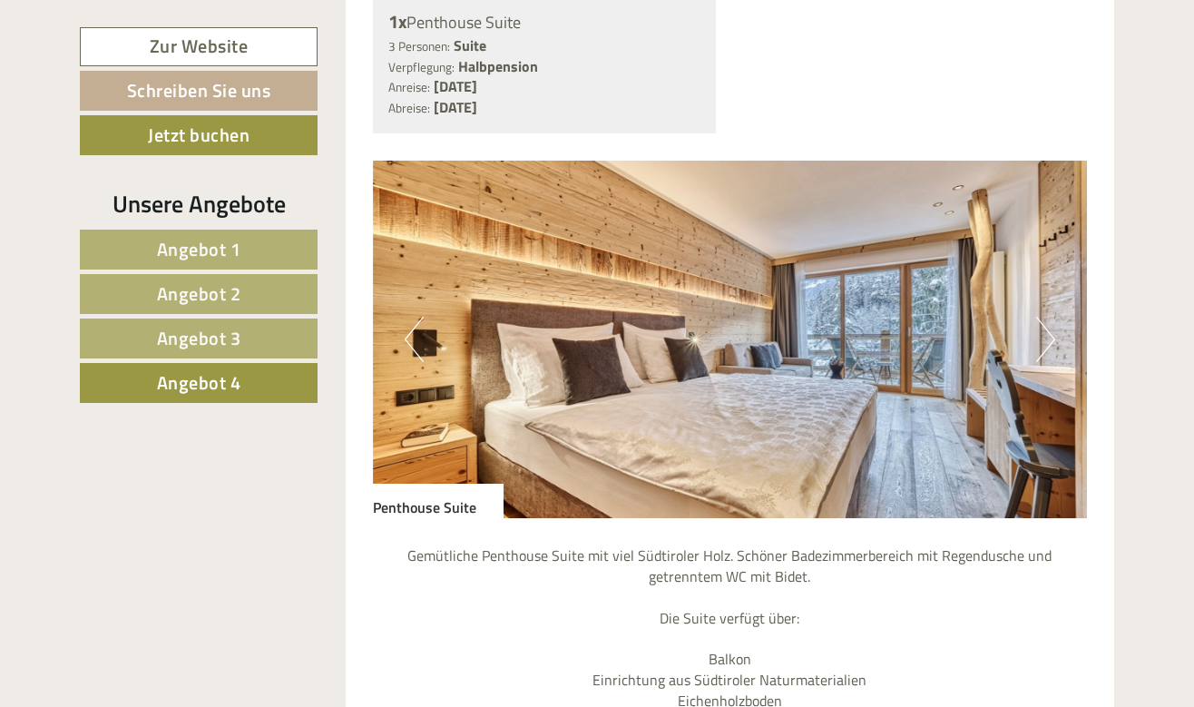
scroll to position [1208, 0]
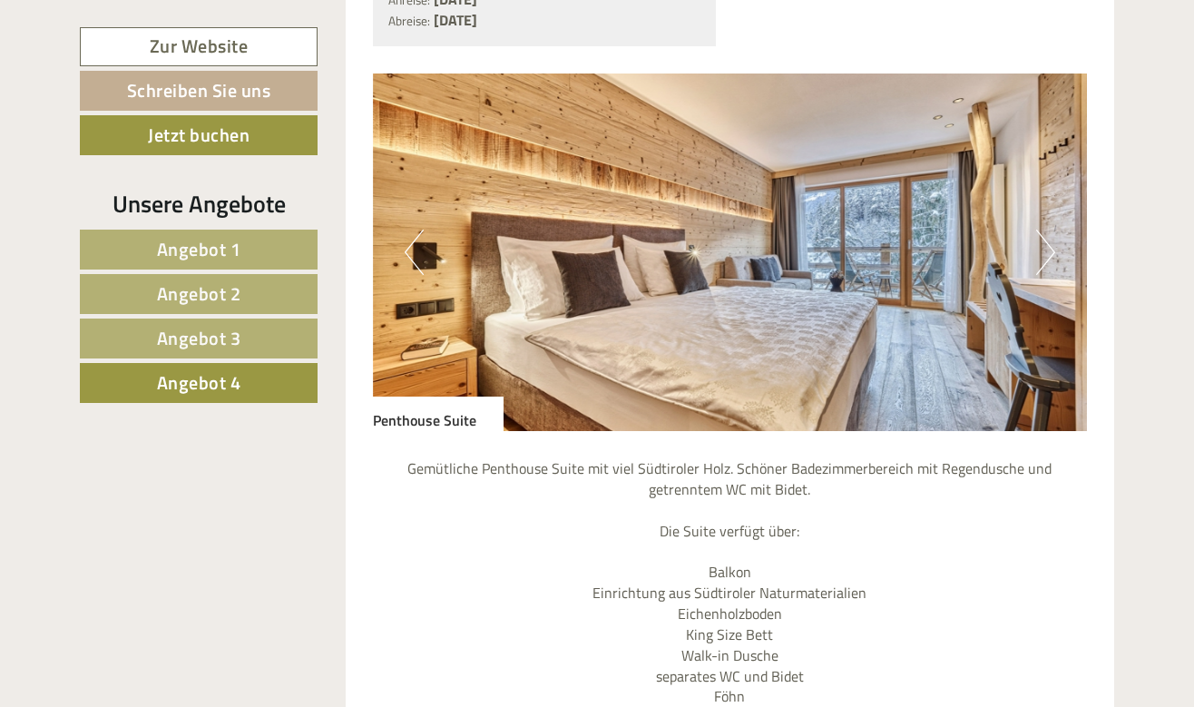
click at [1038, 230] on button "Next" at bounding box center [1045, 252] width 19 height 45
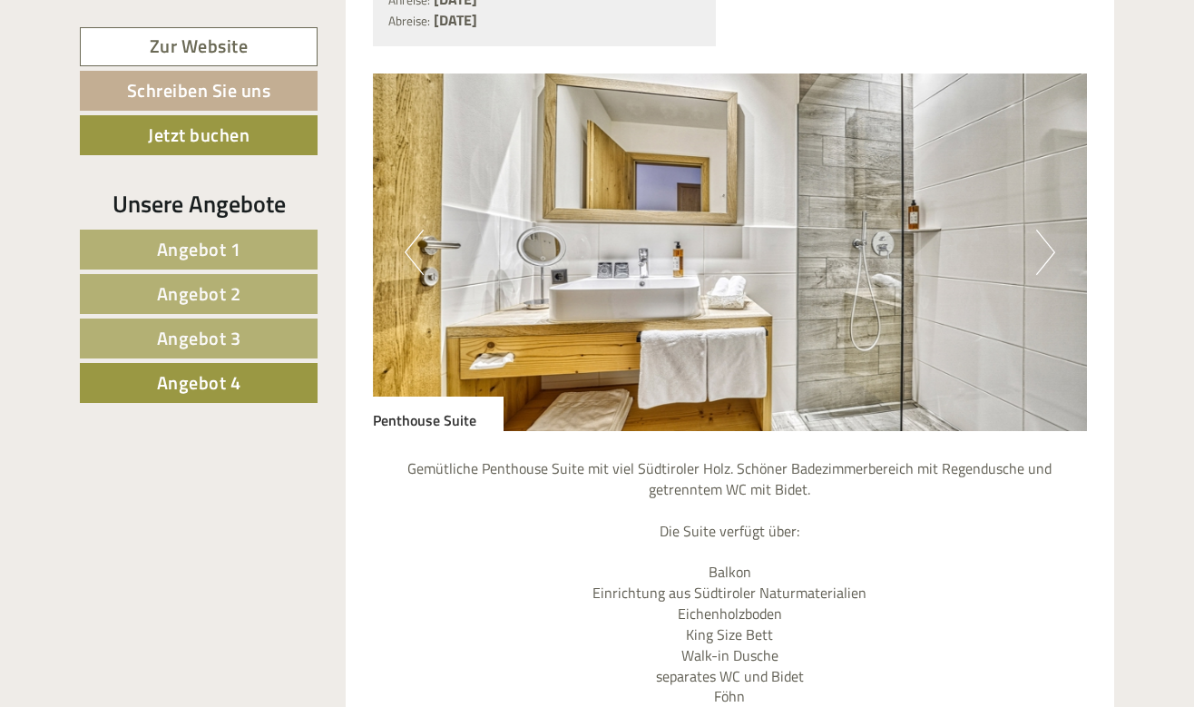
click at [1038, 230] on button "Next" at bounding box center [1045, 252] width 19 height 45
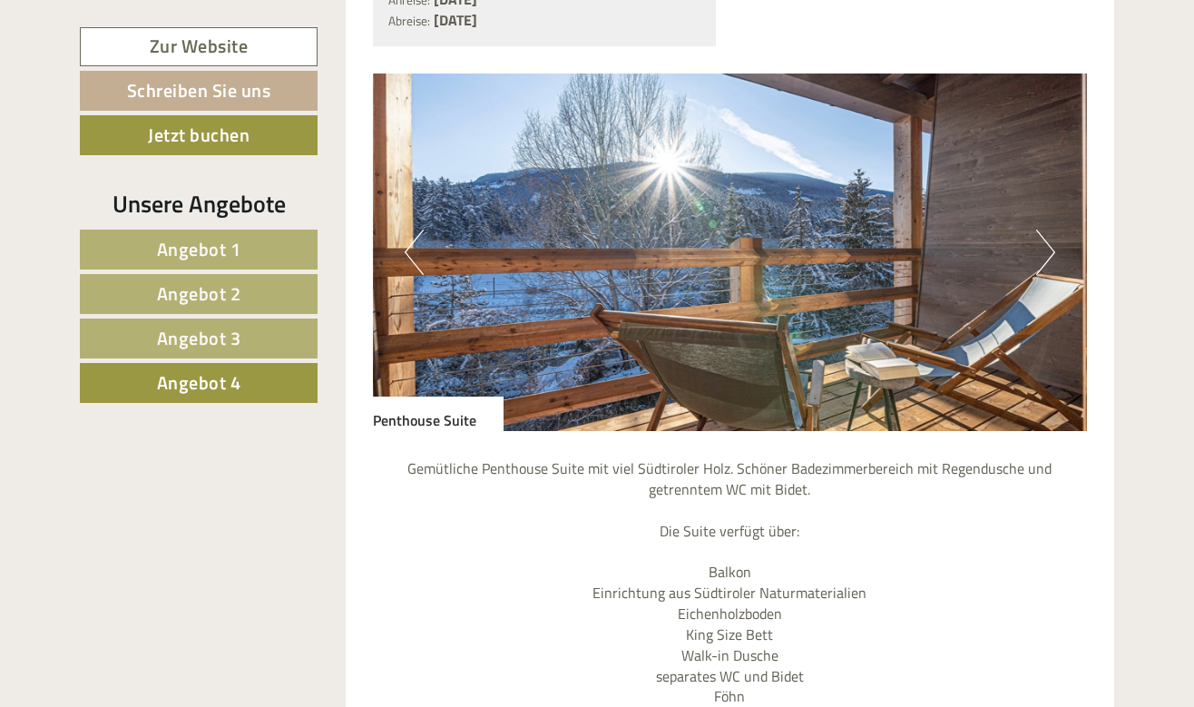
click at [1038, 230] on button "Next" at bounding box center [1045, 252] width 19 height 45
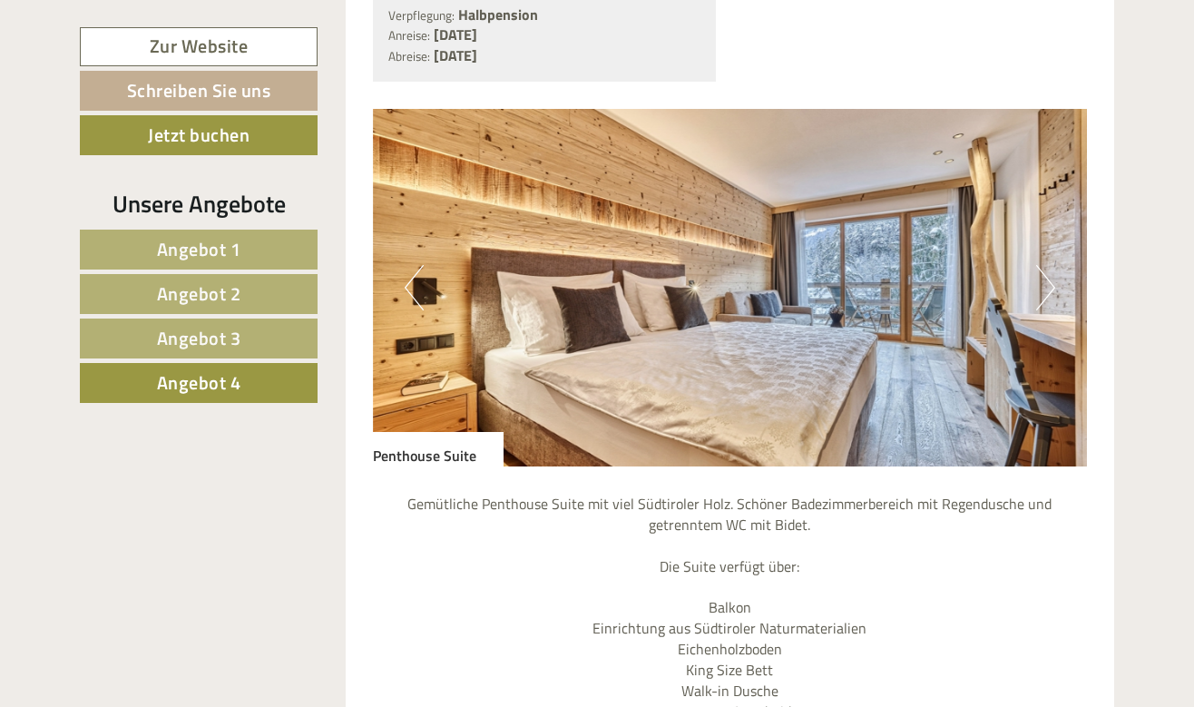
scroll to position [1138, 0]
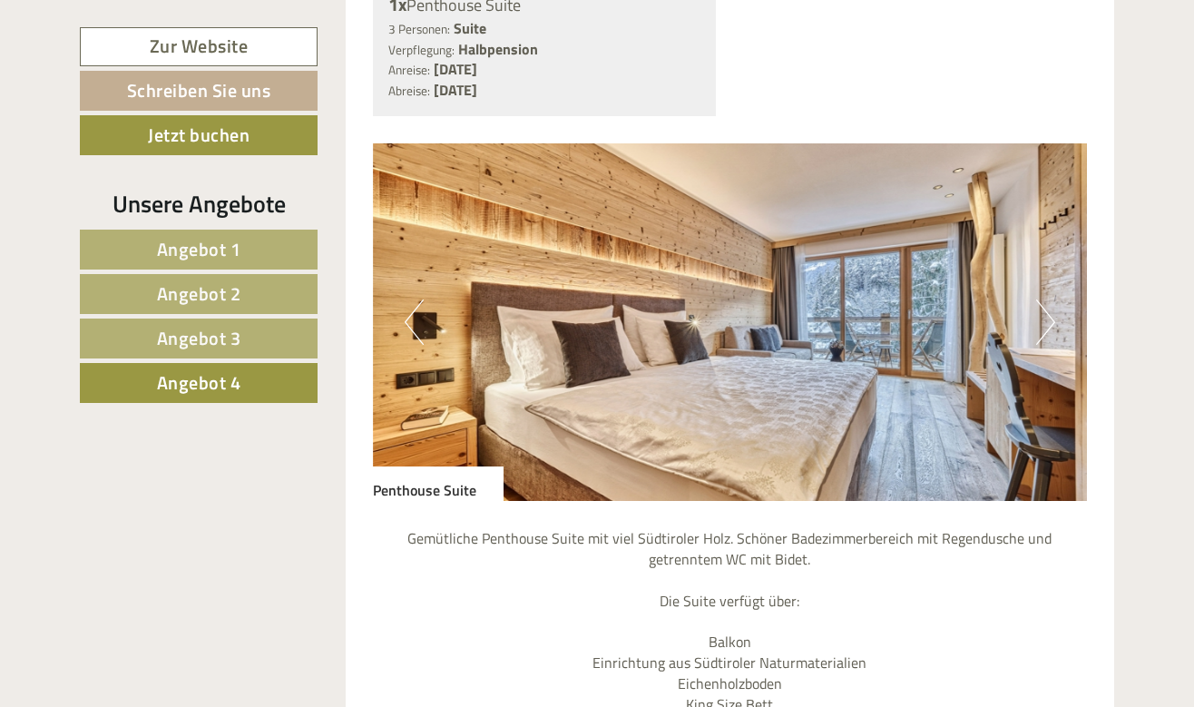
click at [1046, 300] on button "Next" at bounding box center [1045, 322] width 19 height 45
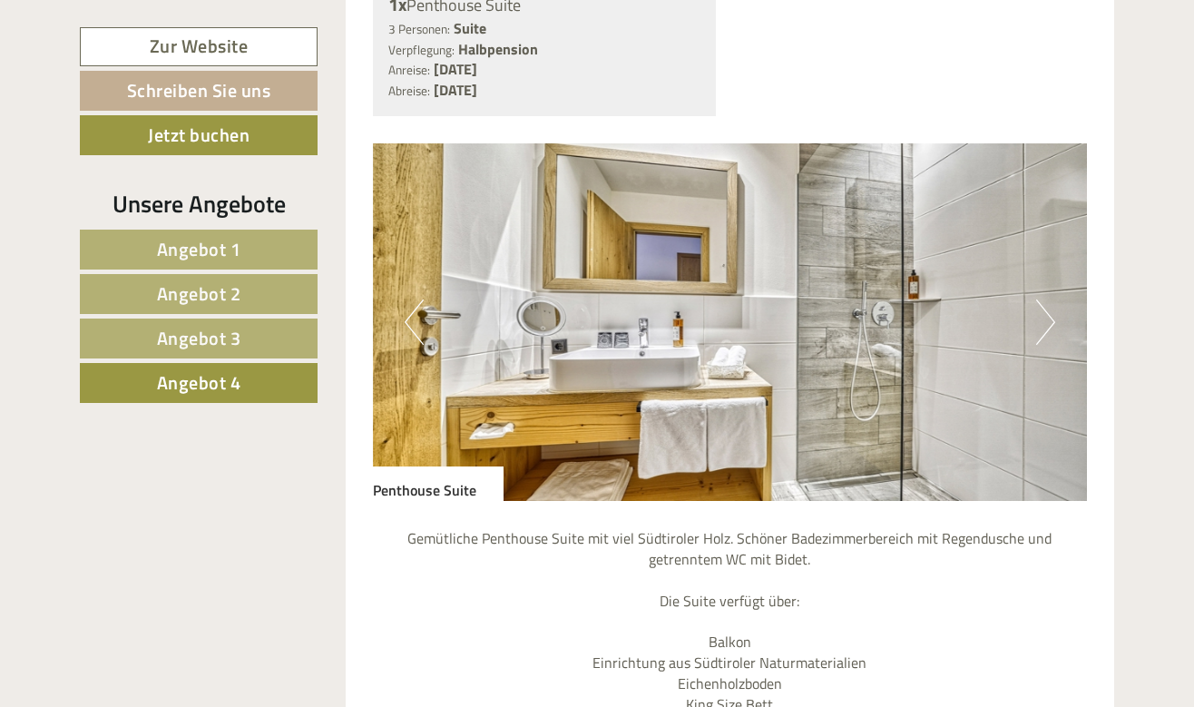
click at [1046, 300] on button "Next" at bounding box center [1045, 322] width 19 height 45
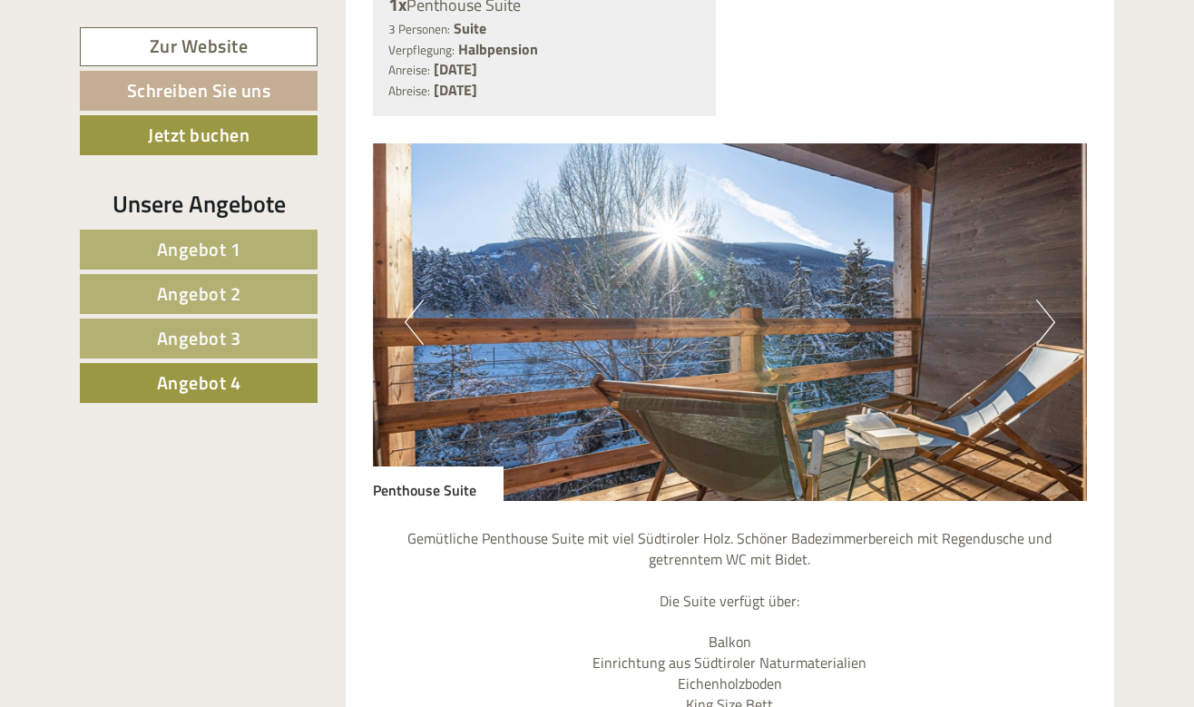
click at [1046, 300] on button "Next" at bounding box center [1045, 322] width 19 height 45
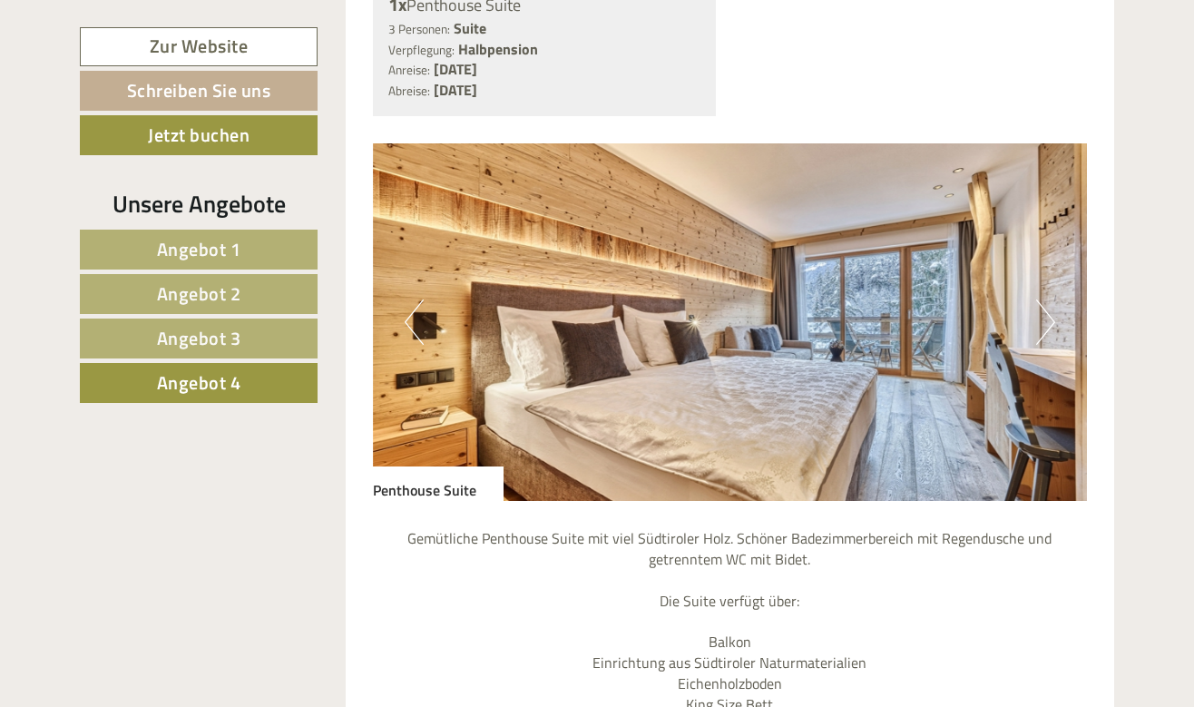
click at [1046, 300] on button "Next" at bounding box center [1045, 322] width 19 height 45
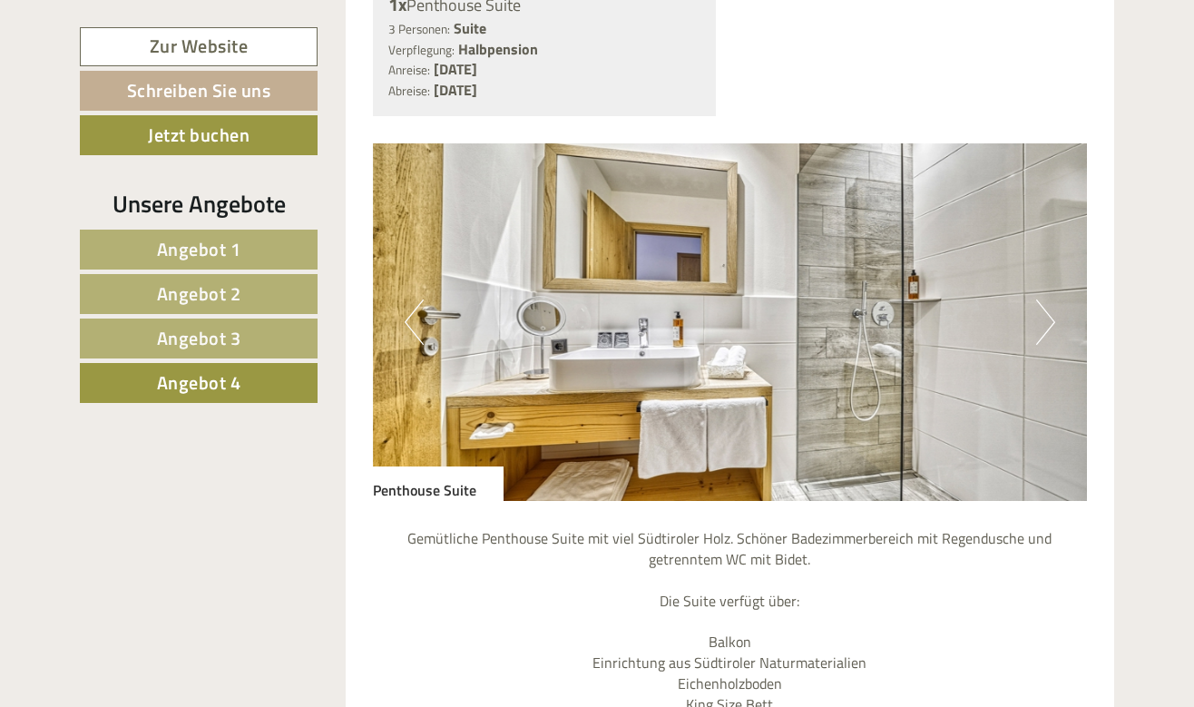
click at [423, 300] on button "Previous" at bounding box center [414, 322] width 19 height 45
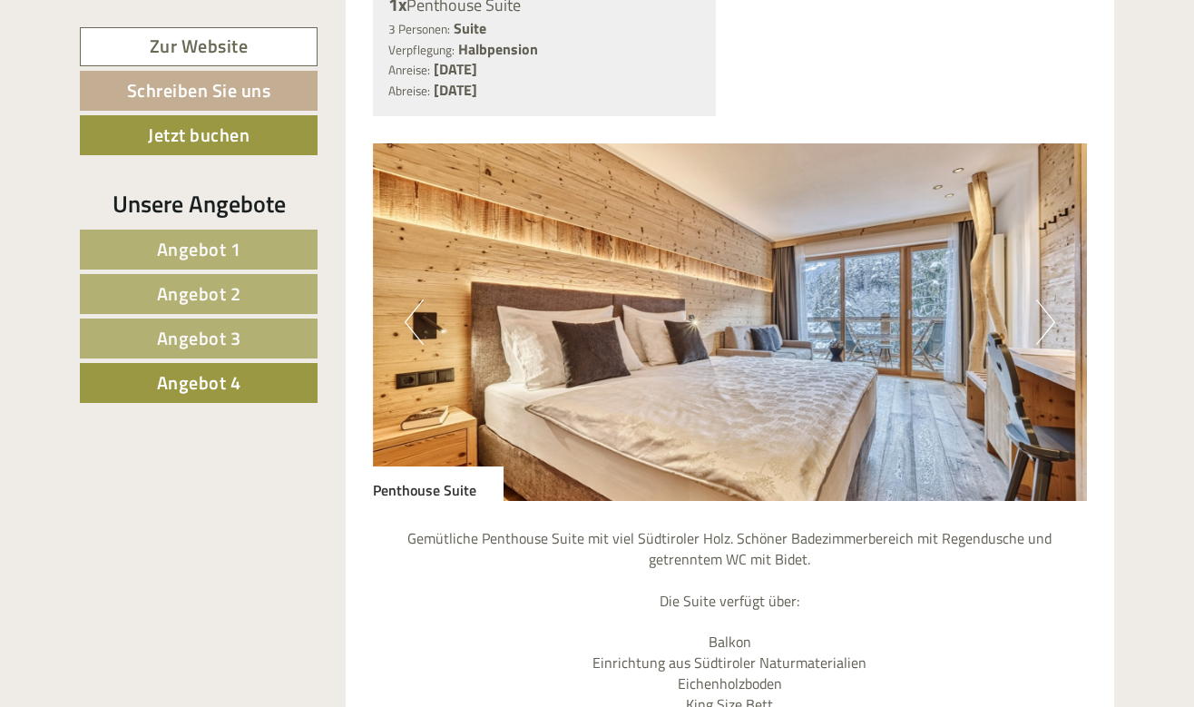
click at [423, 300] on button "Previous" at bounding box center [414, 322] width 19 height 45
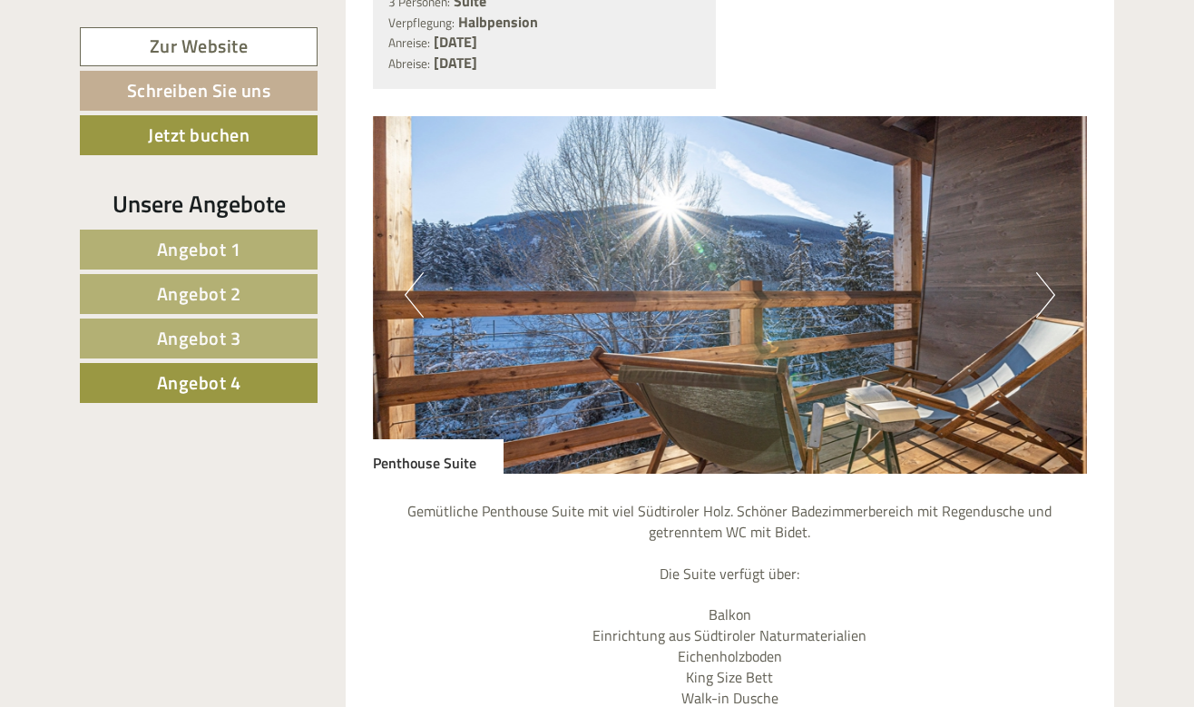
scroll to position [1174, 0]
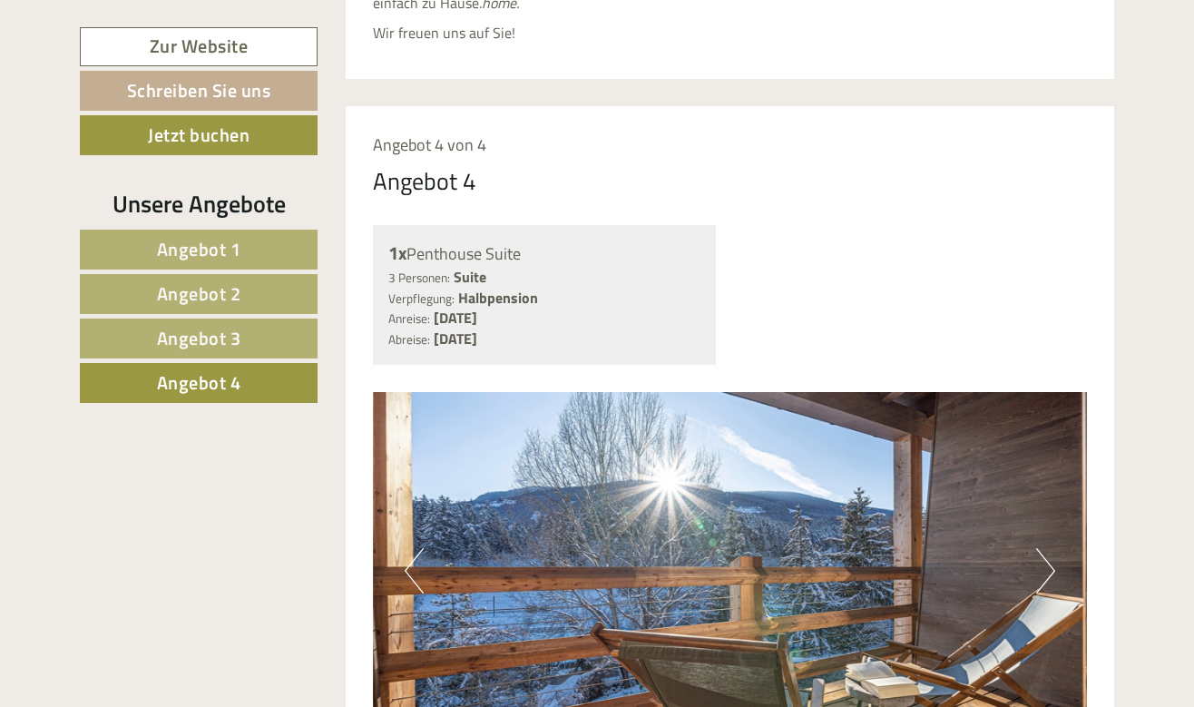
click at [271, 339] on link "Angebot 3" at bounding box center [199, 339] width 238 height 40
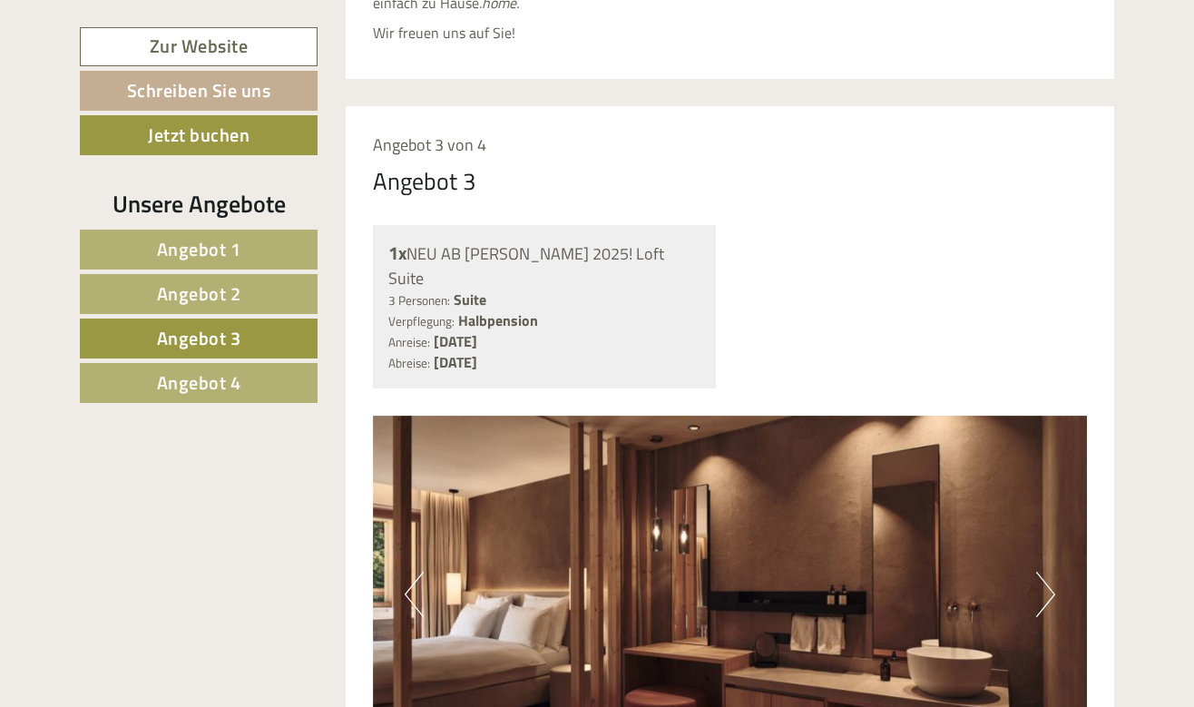
scroll to position [957, 0]
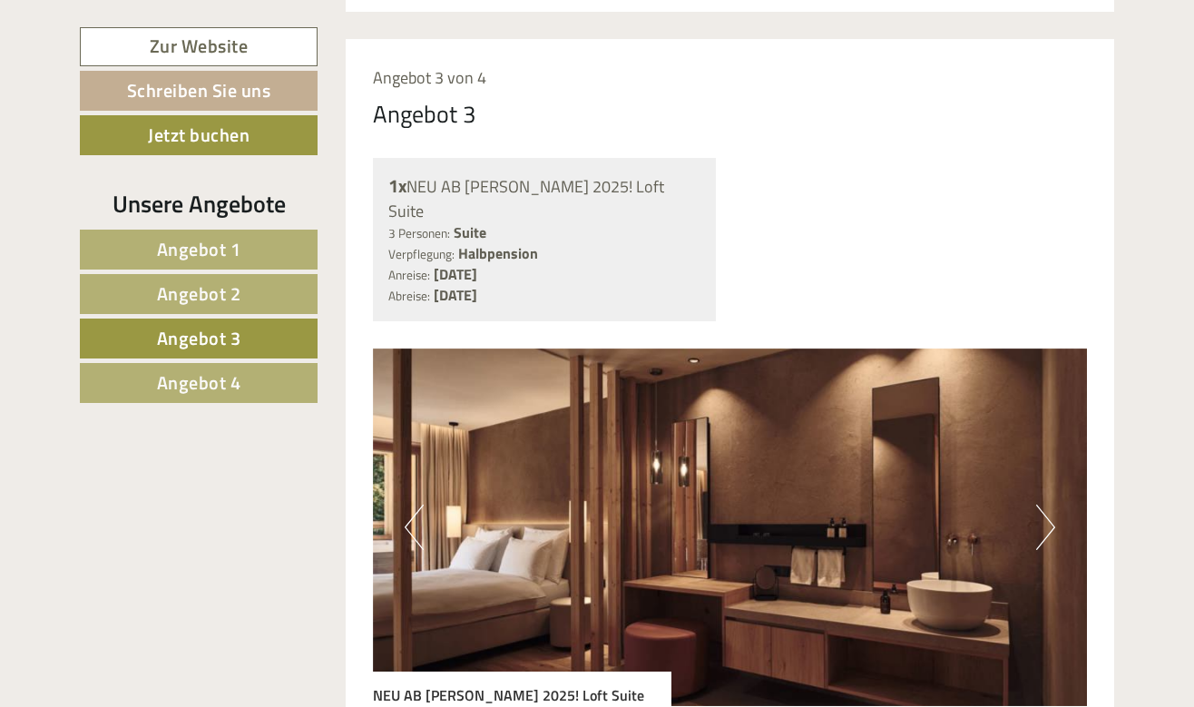
click at [217, 242] on span "Angebot 1" at bounding box center [199, 249] width 84 height 28
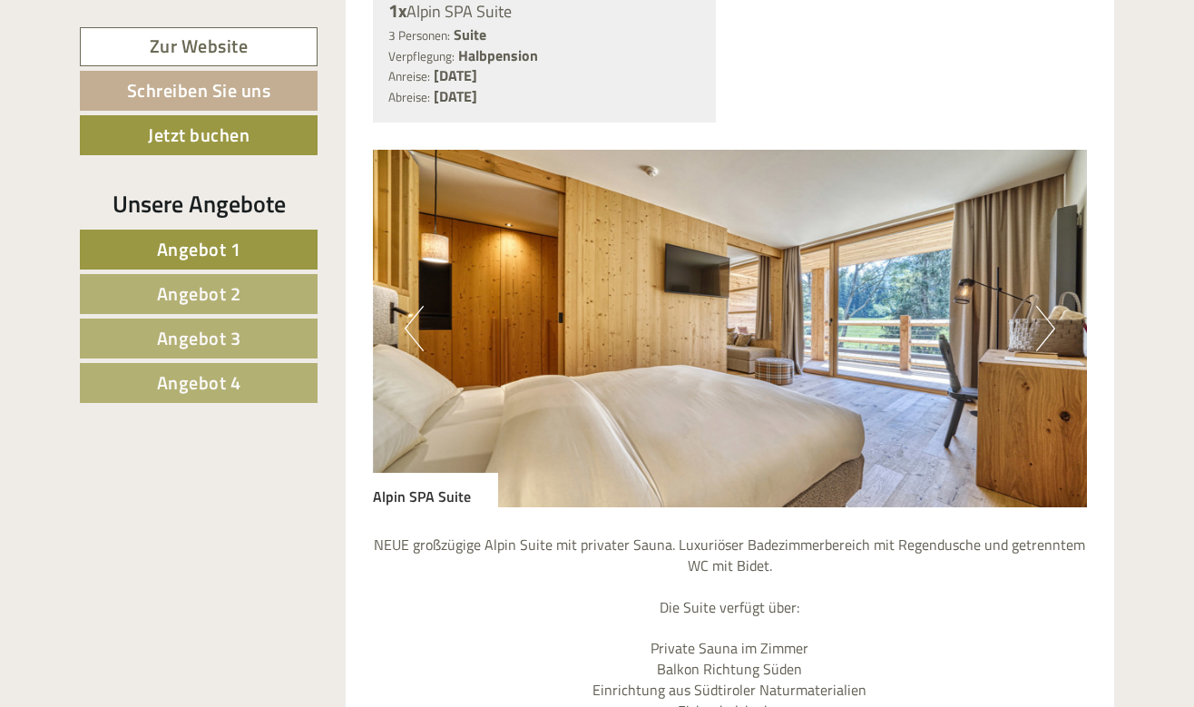
scroll to position [1123, 0]
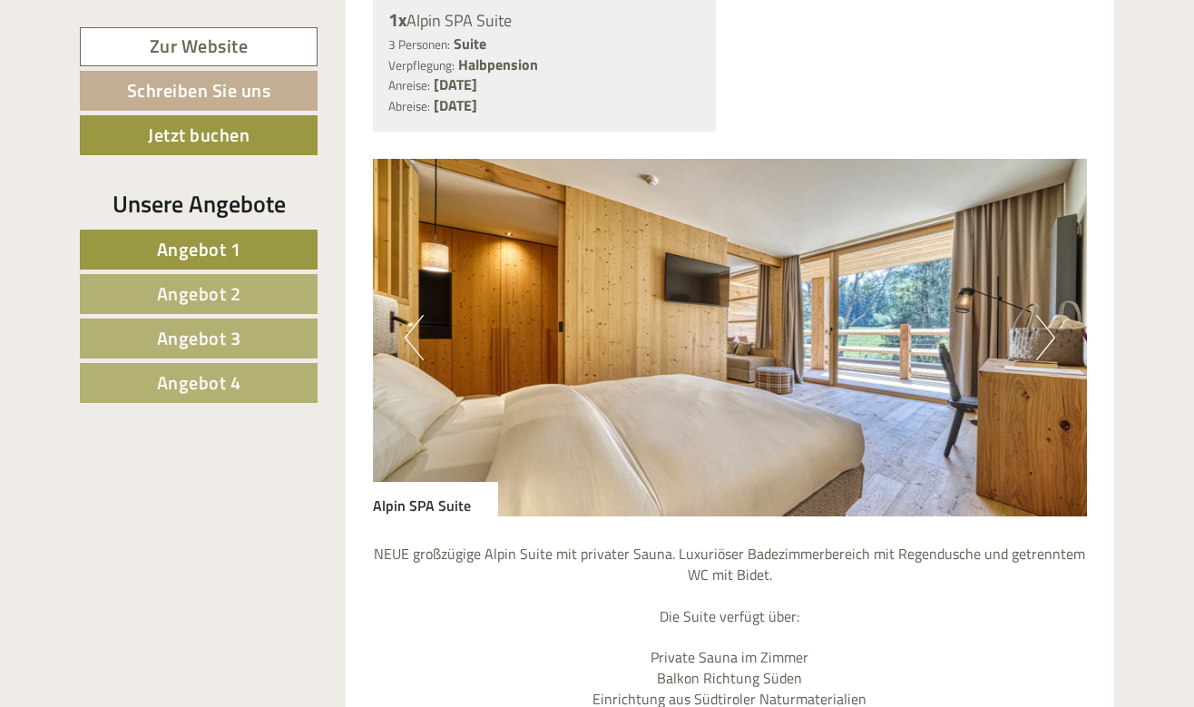
click at [260, 379] on link "Angebot 4" at bounding box center [199, 383] width 238 height 40
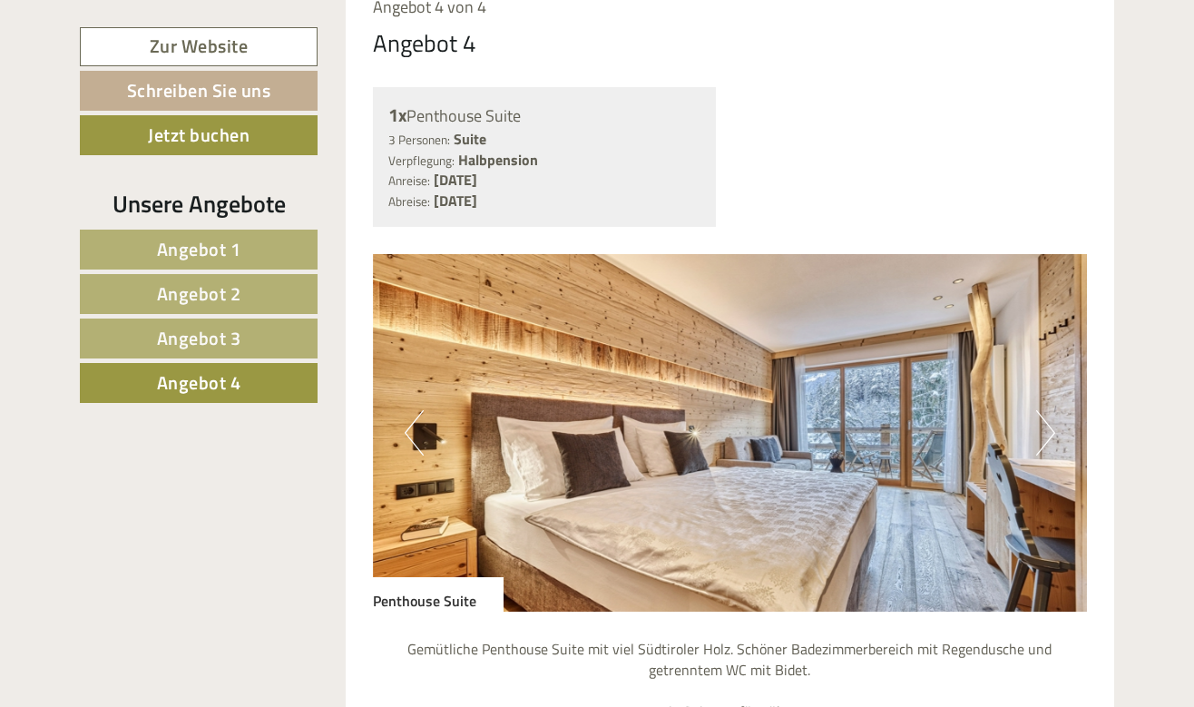
scroll to position [1056, 0]
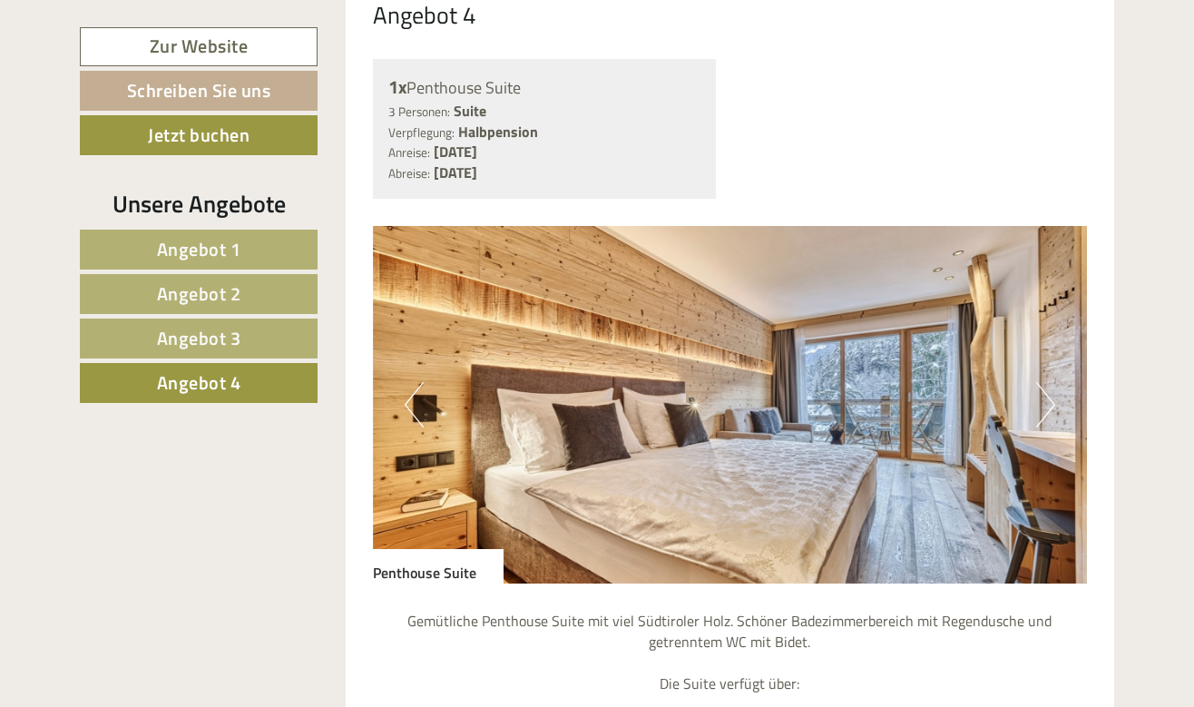
click at [1046, 382] on button "Next" at bounding box center [1045, 404] width 19 height 45
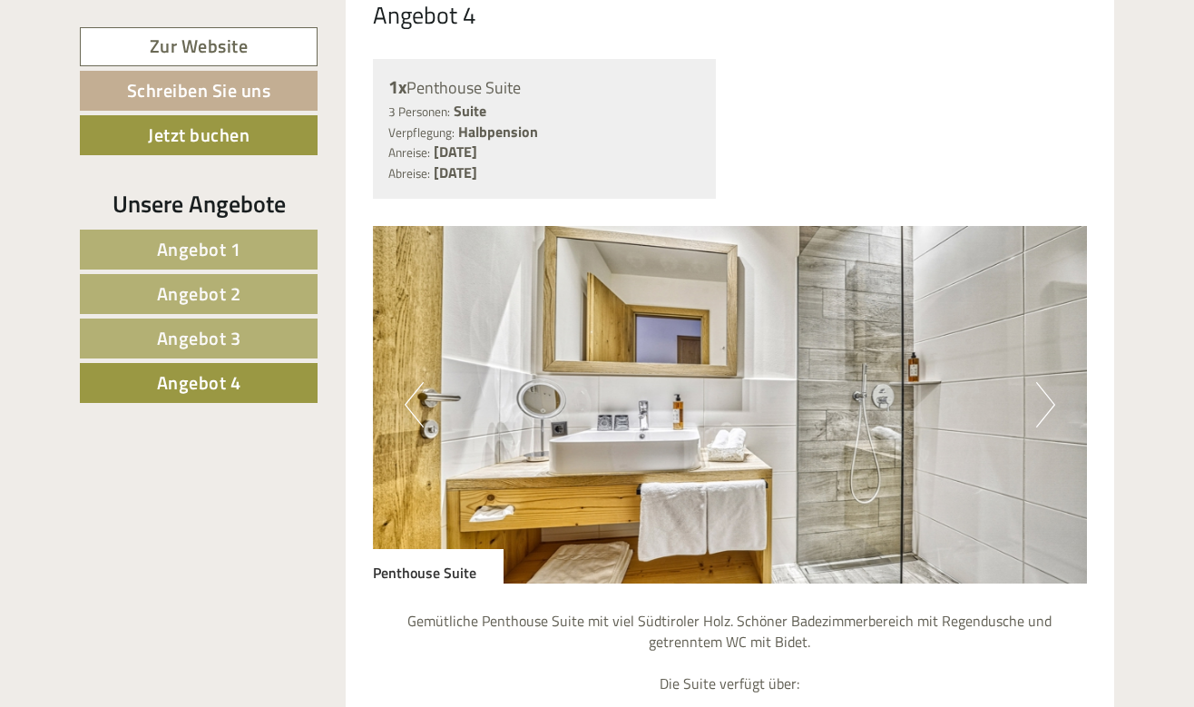
click at [1046, 382] on button "Next" at bounding box center [1045, 404] width 19 height 45
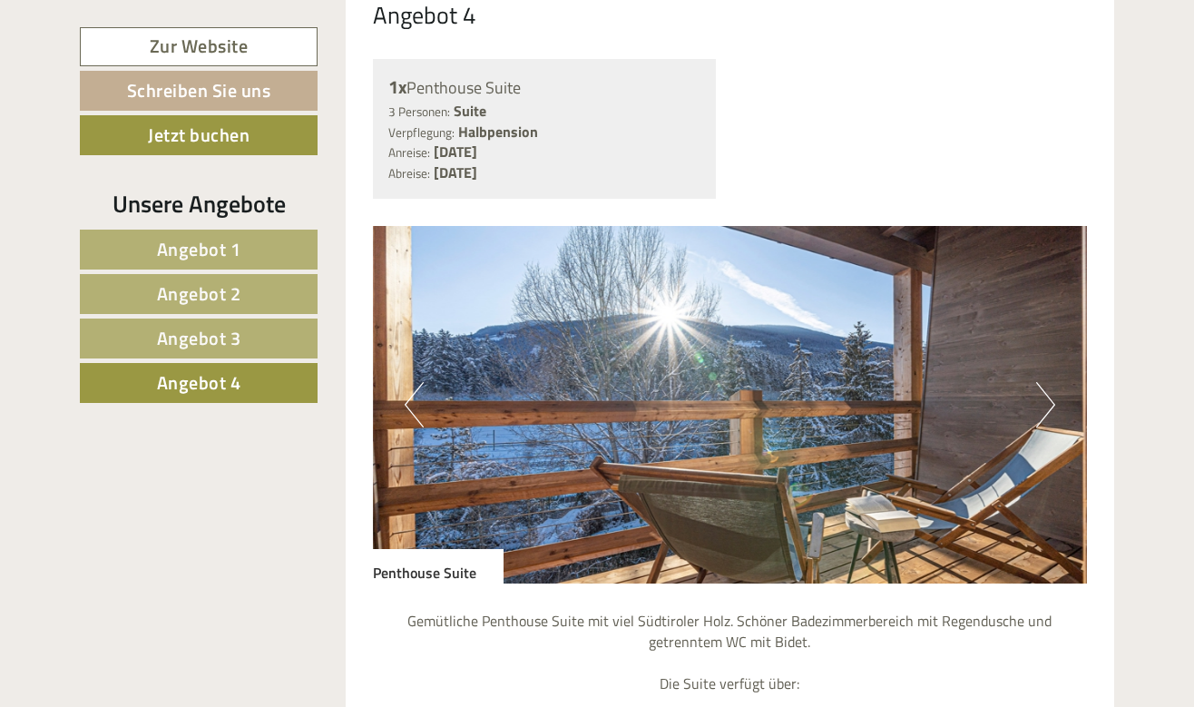
click at [1046, 382] on button "Next" at bounding box center [1045, 404] width 19 height 45
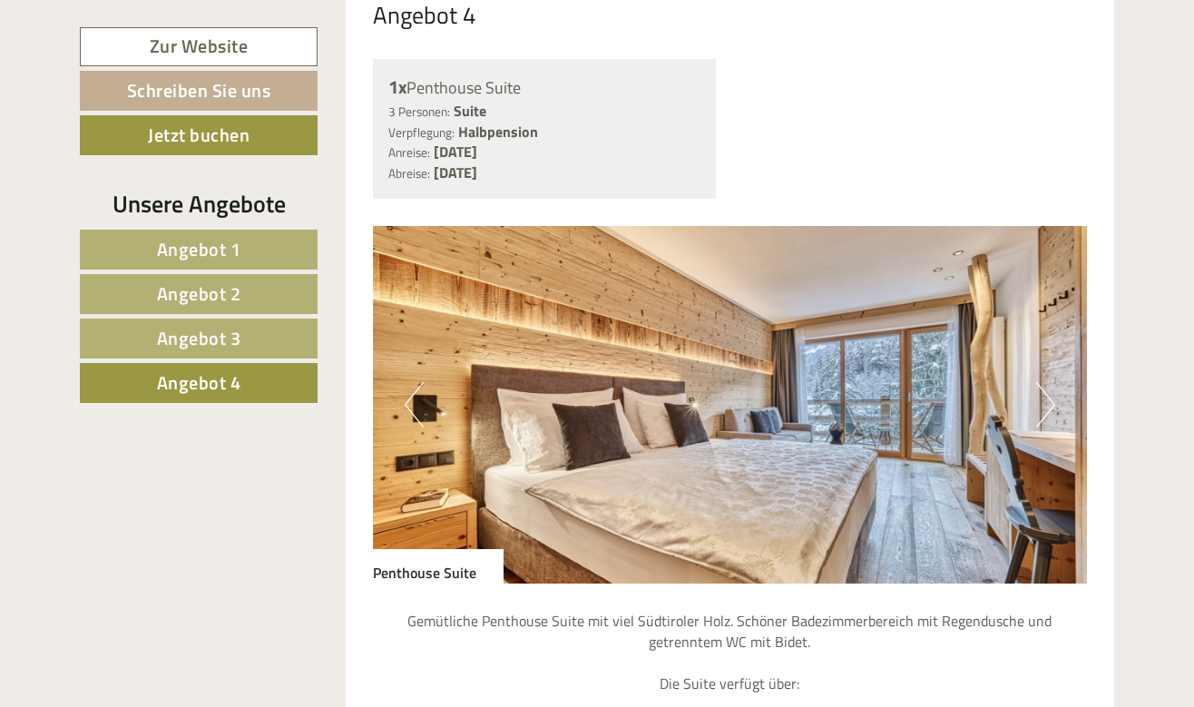
click at [244, 247] on link "Angebot 1" at bounding box center [199, 250] width 238 height 40
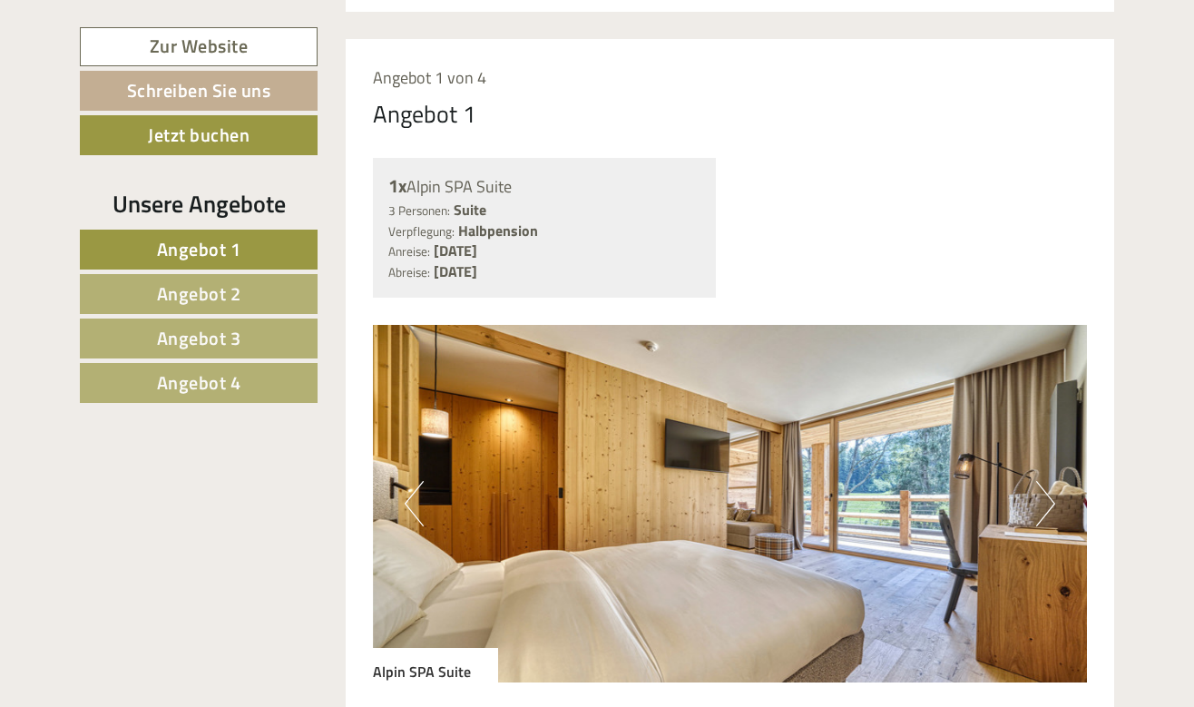
scroll to position [1051, 0]
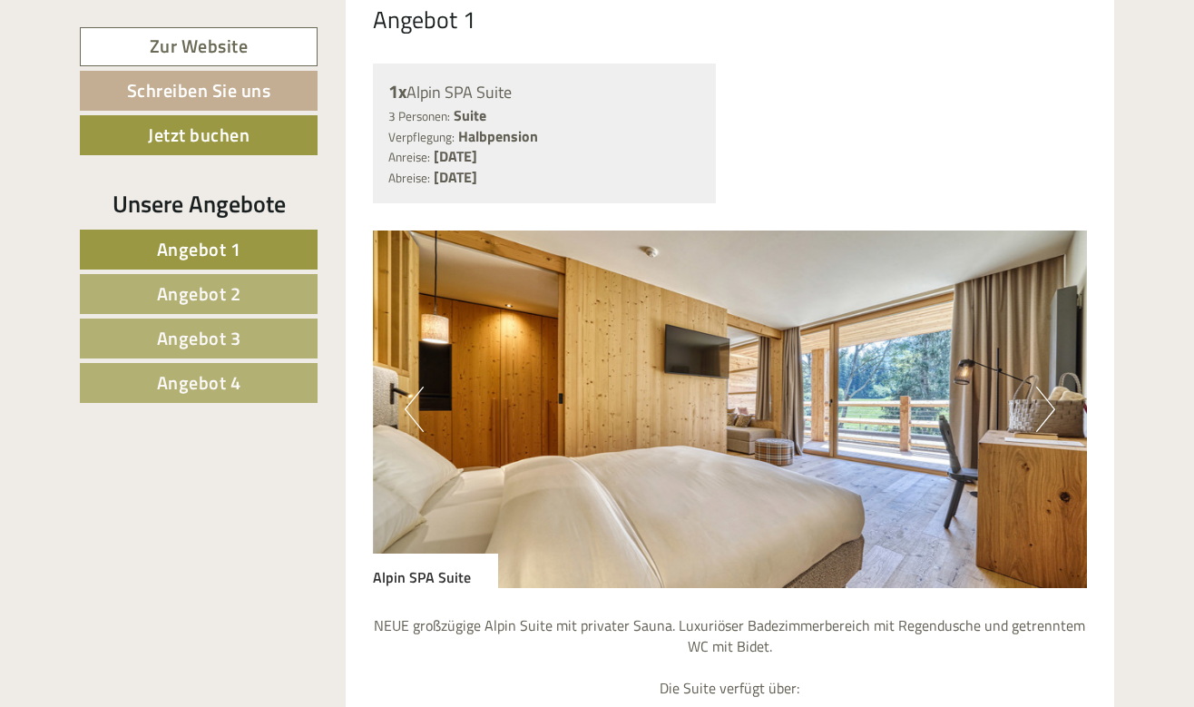
click at [1056, 362] on img at bounding box center [730, 410] width 715 height 358
click at [1043, 387] on button "Next" at bounding box center [1045, 409] width 19 height 45
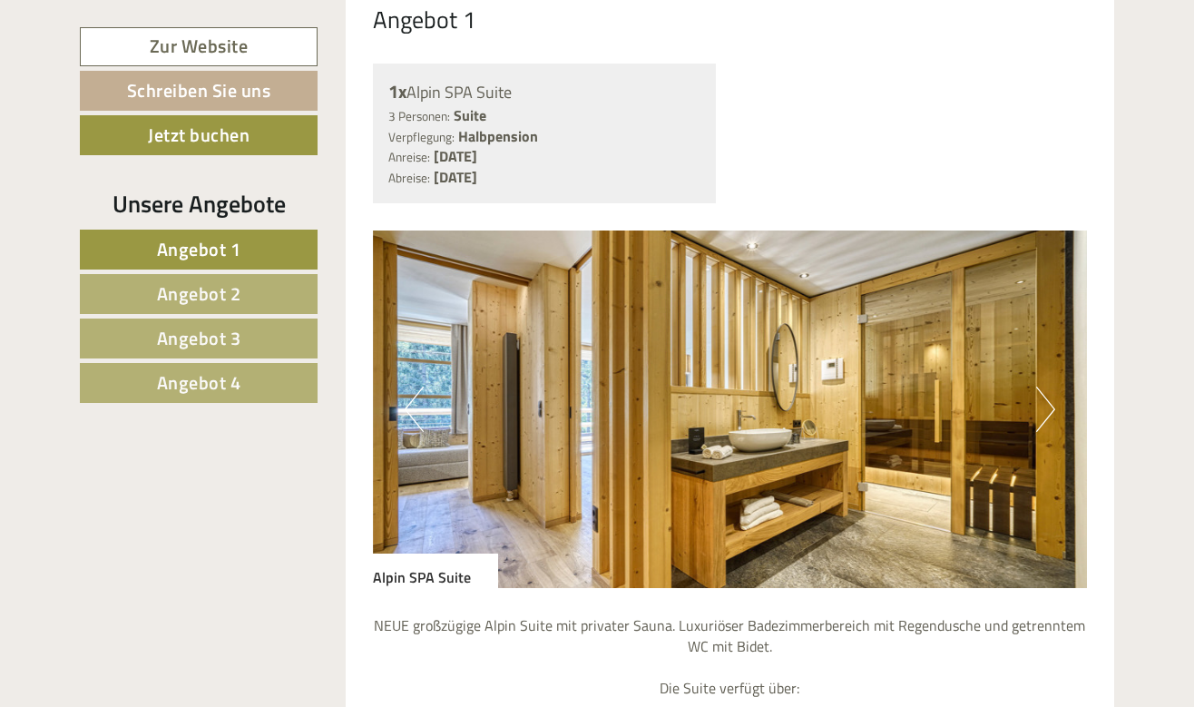
click at [1043, 387] on button "Next" at bounding box center [1045, 409] width 19 height 45
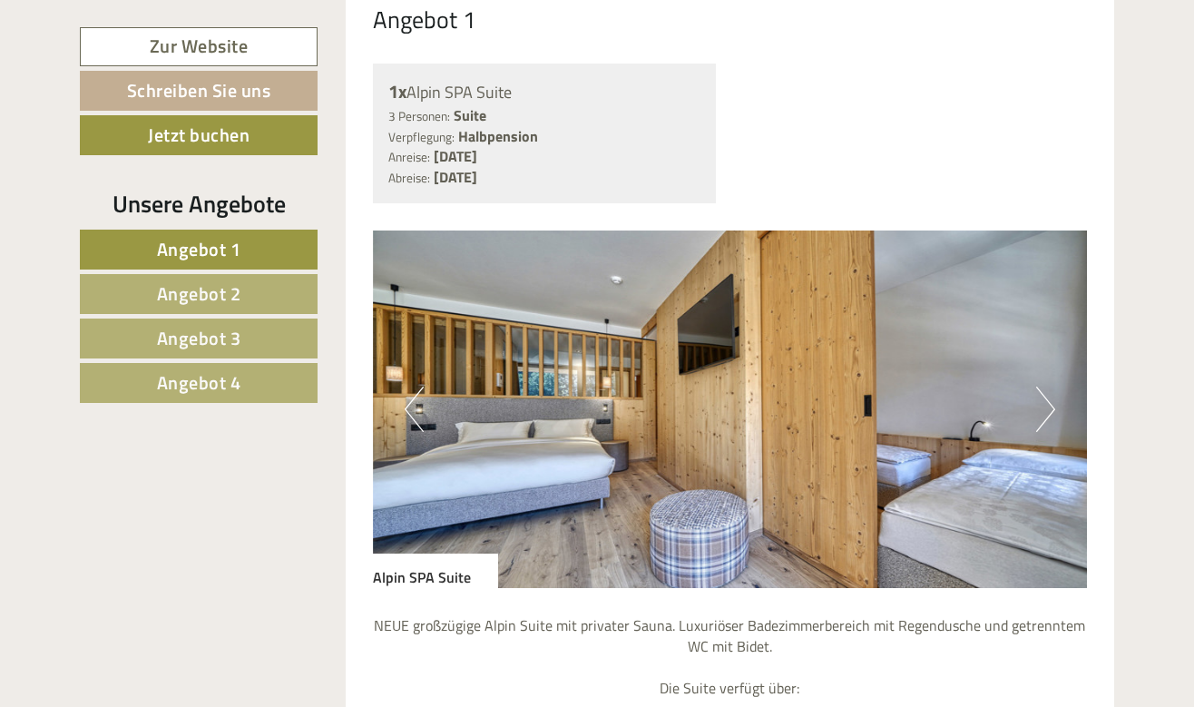
click at [1048, 387] on button "Next" at bounding box center [1045, 409] width 19 height 45
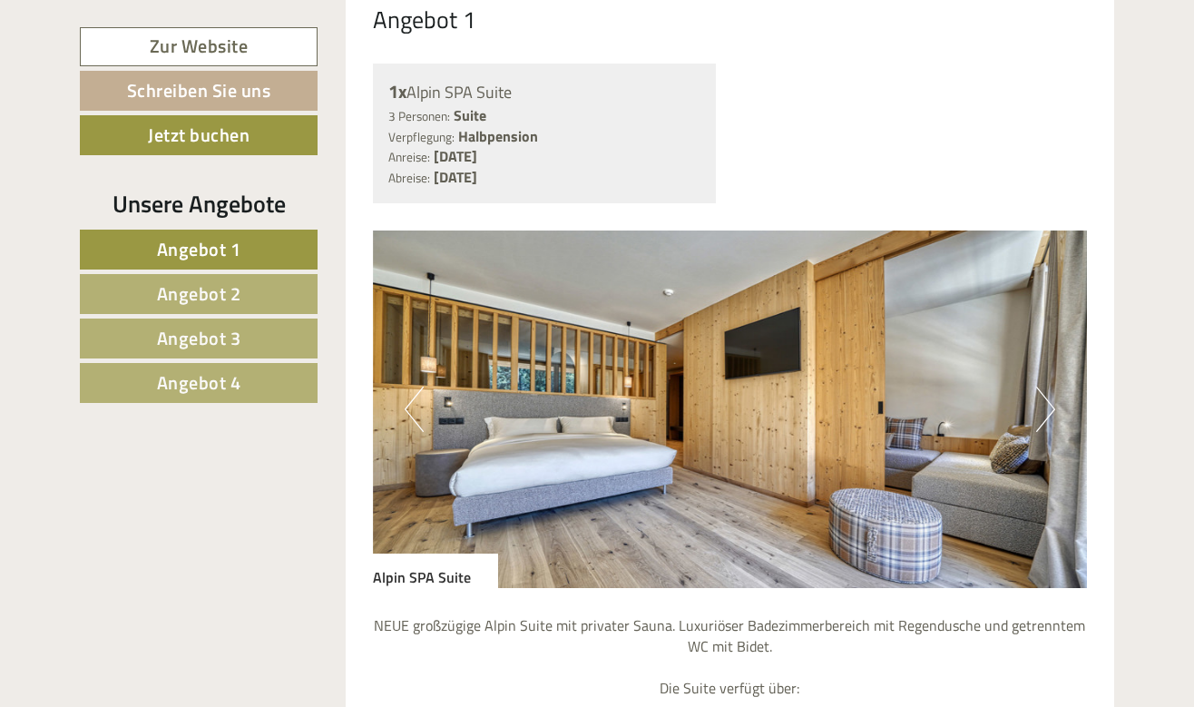
click at [405, 387] on button "Previous" at bounding box center [414, 409] width 19 height 45
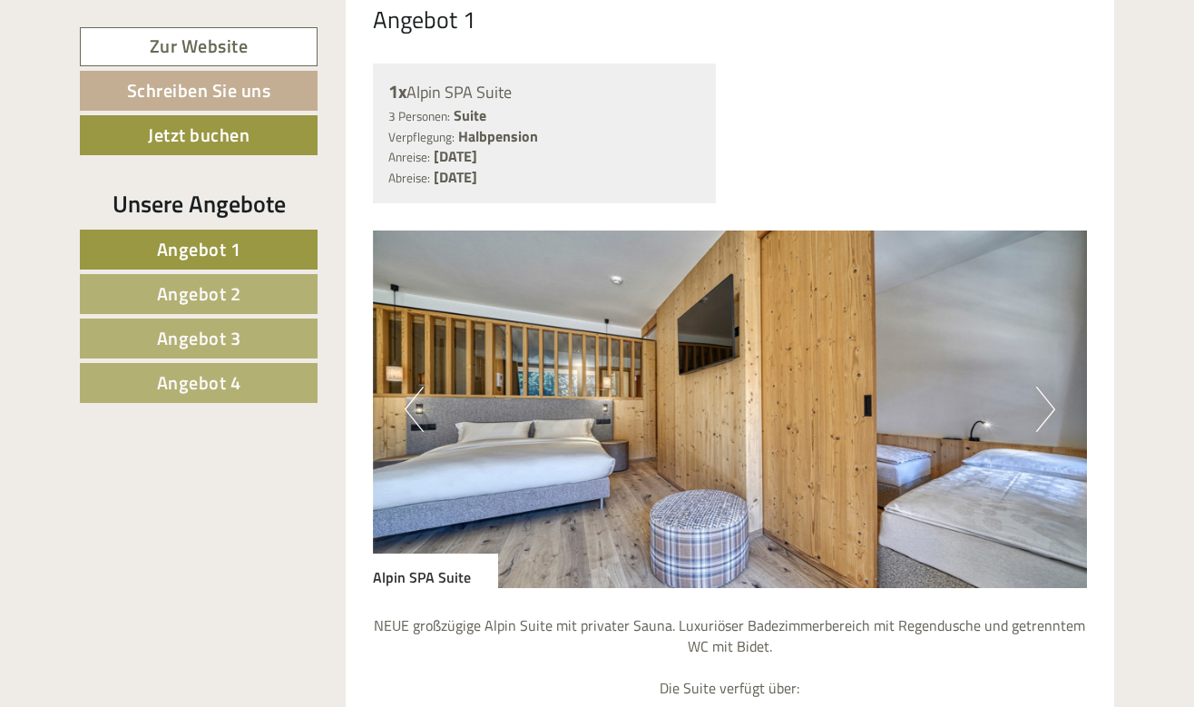
click at [1052, 387] on button "Next" at bounding box center [1045, 409] width 19 height 45
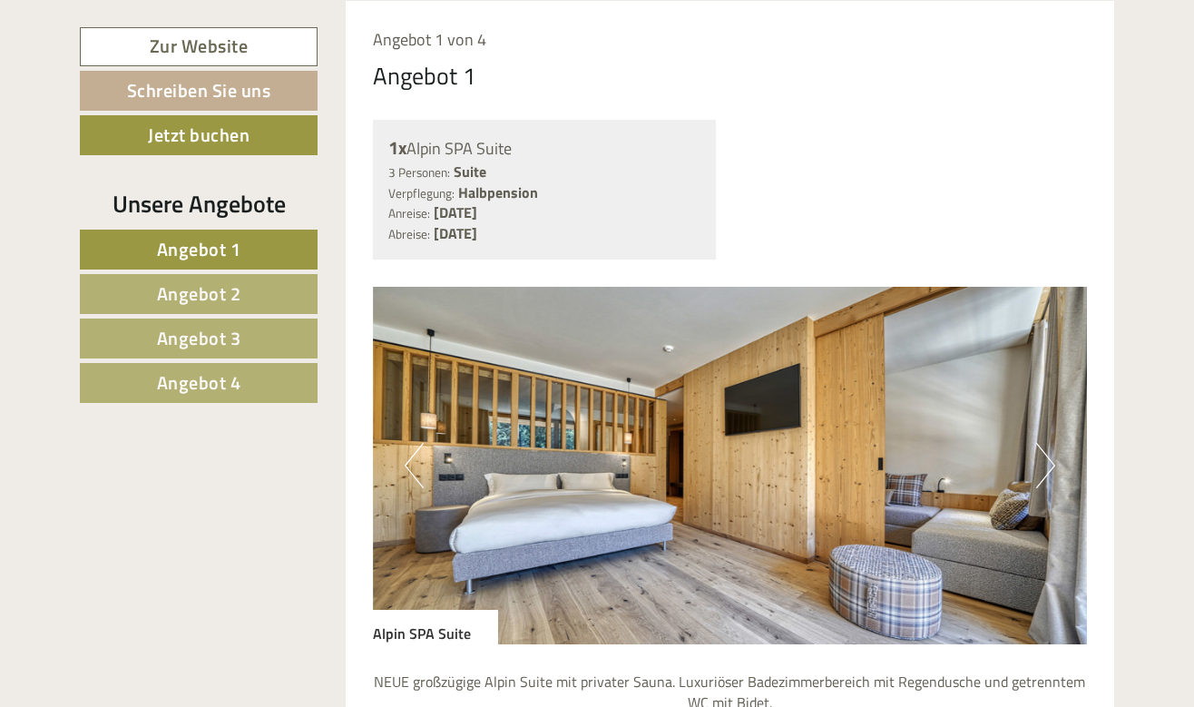
scroll to position [995, 0]
click at [1023, 431] on img at bounding box center [730, 466] width 715 height 358
click at [1035, 431] on img at bounding box center [730, 466] width 715 height 358
click at [1052, 443] on button "Next" at bounding box center [1045, 465] width 19 height 45
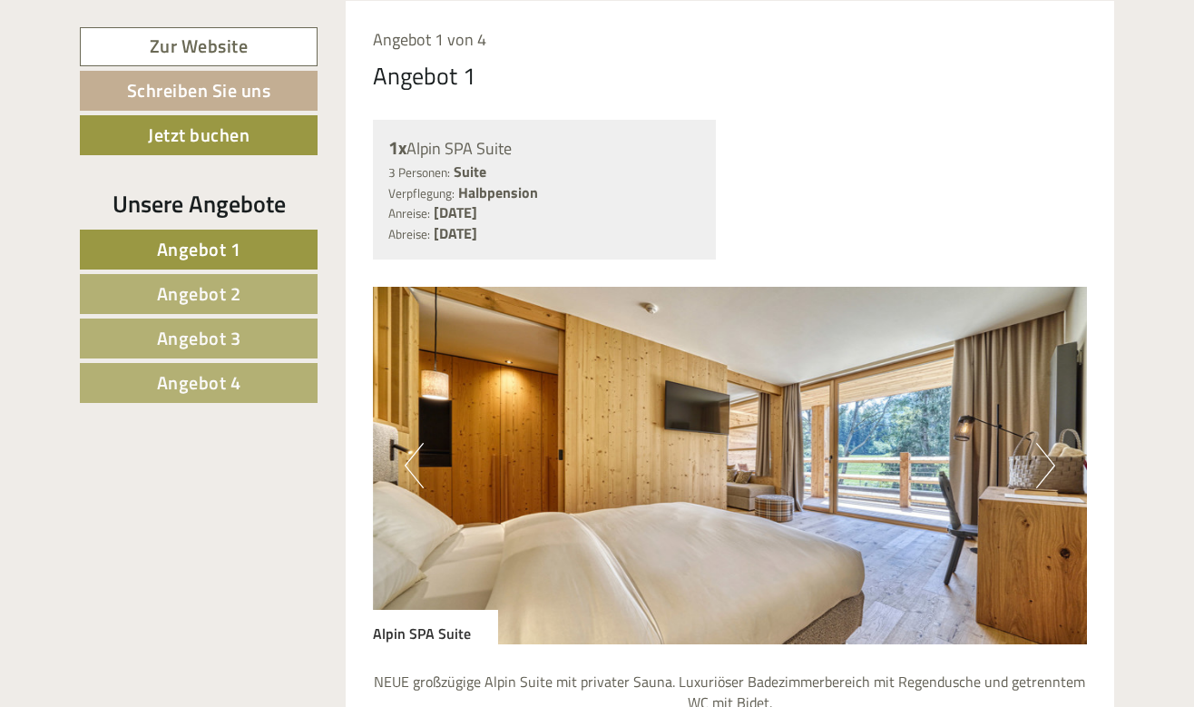
click at [1052, 443] on button "Next" at bounding box center [1045, 465] width 19 height 45
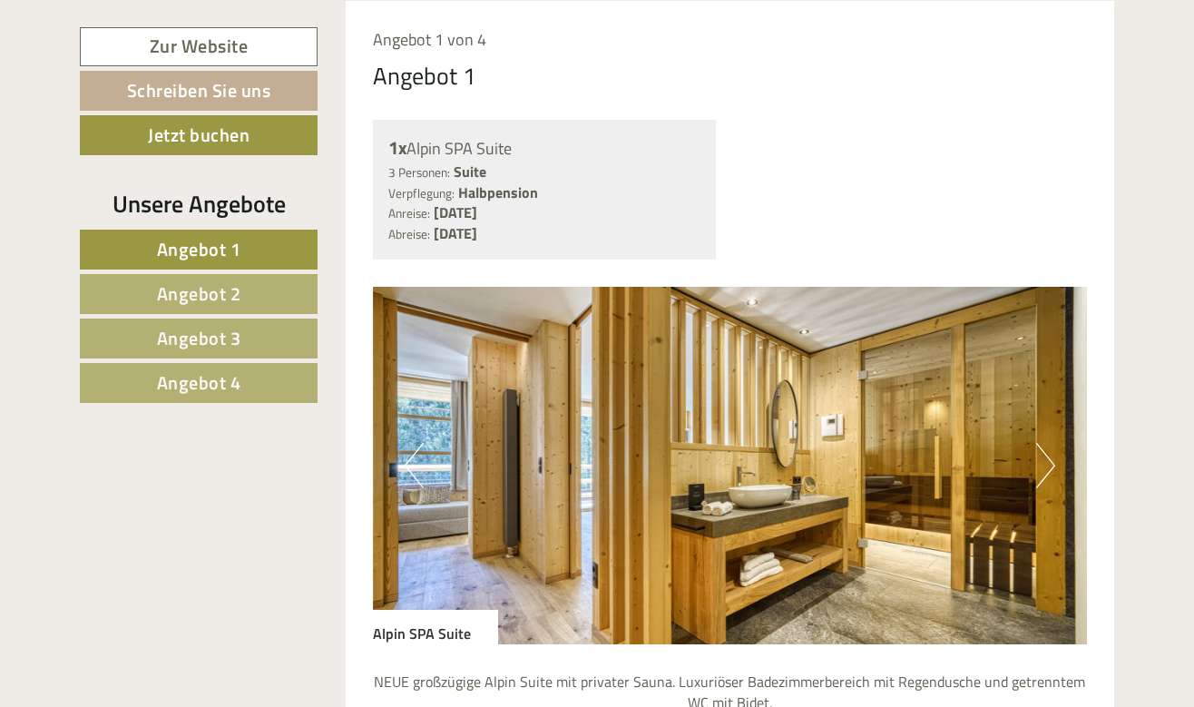
click at [1052, 443] on button "Next" at bounding box center [1045, 465] width 19 height 45
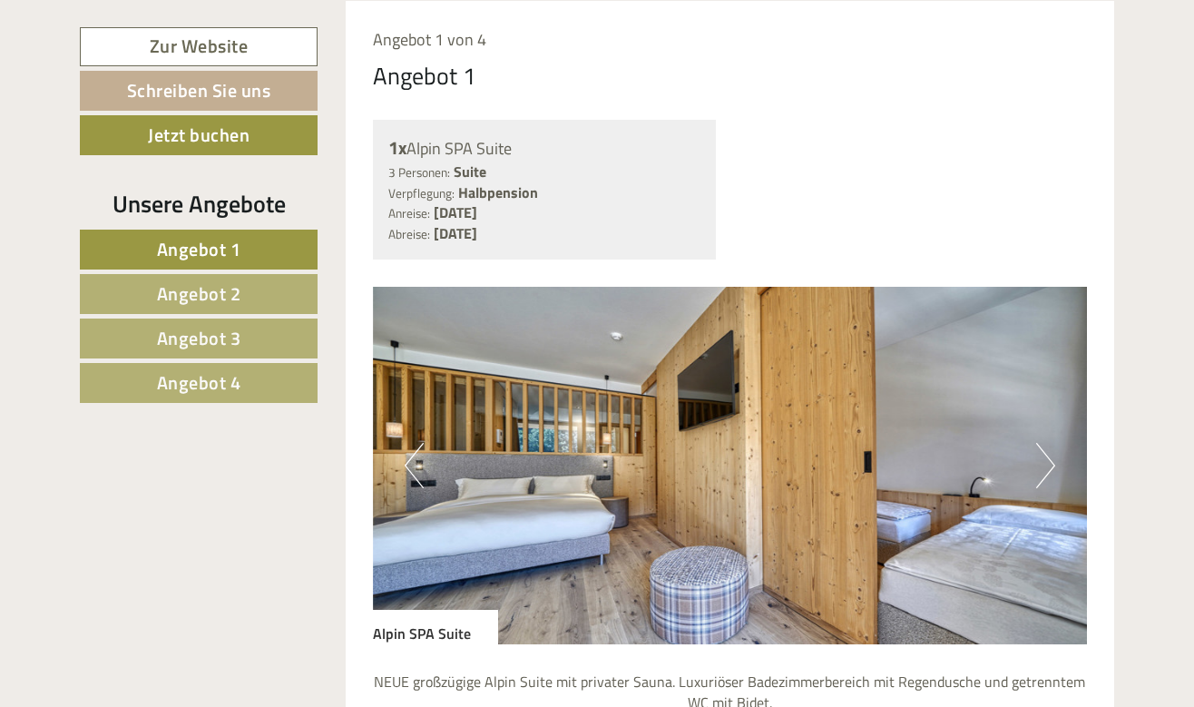
click at [418, 443] on button "Previous" at bounding box center [414, 465] width 19 height 45
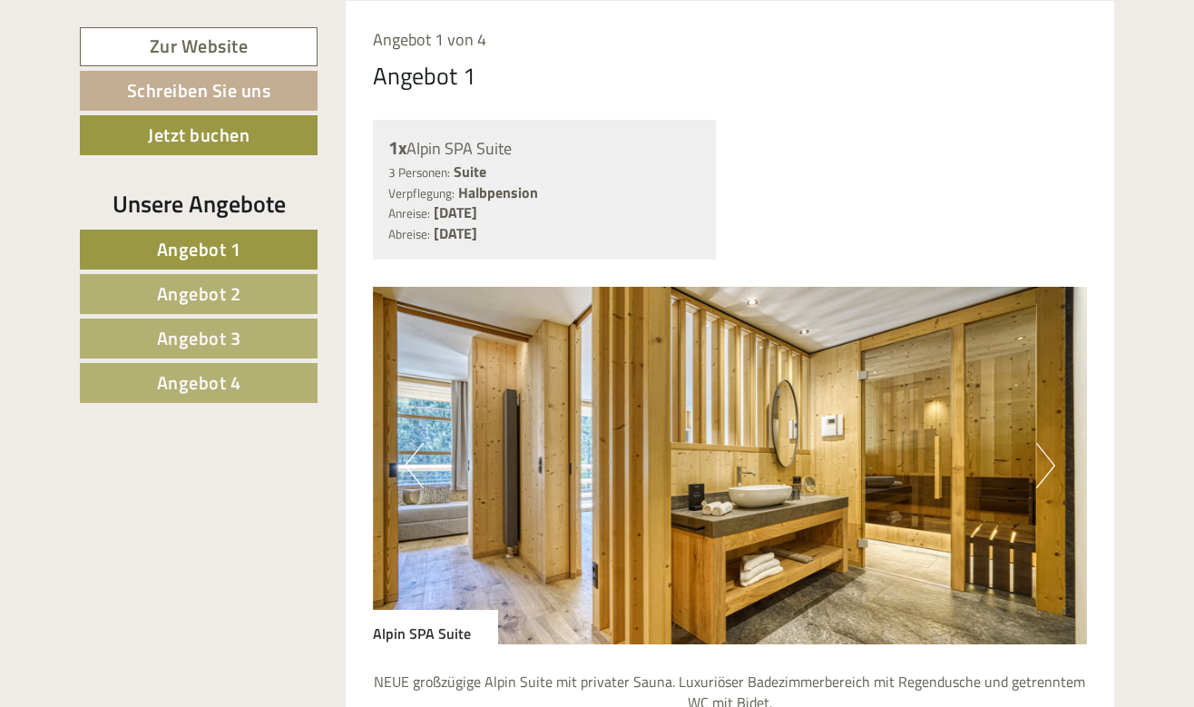
click at [418, 443] on button "Previous" at bounding box center [414, 465] width 19 height 45
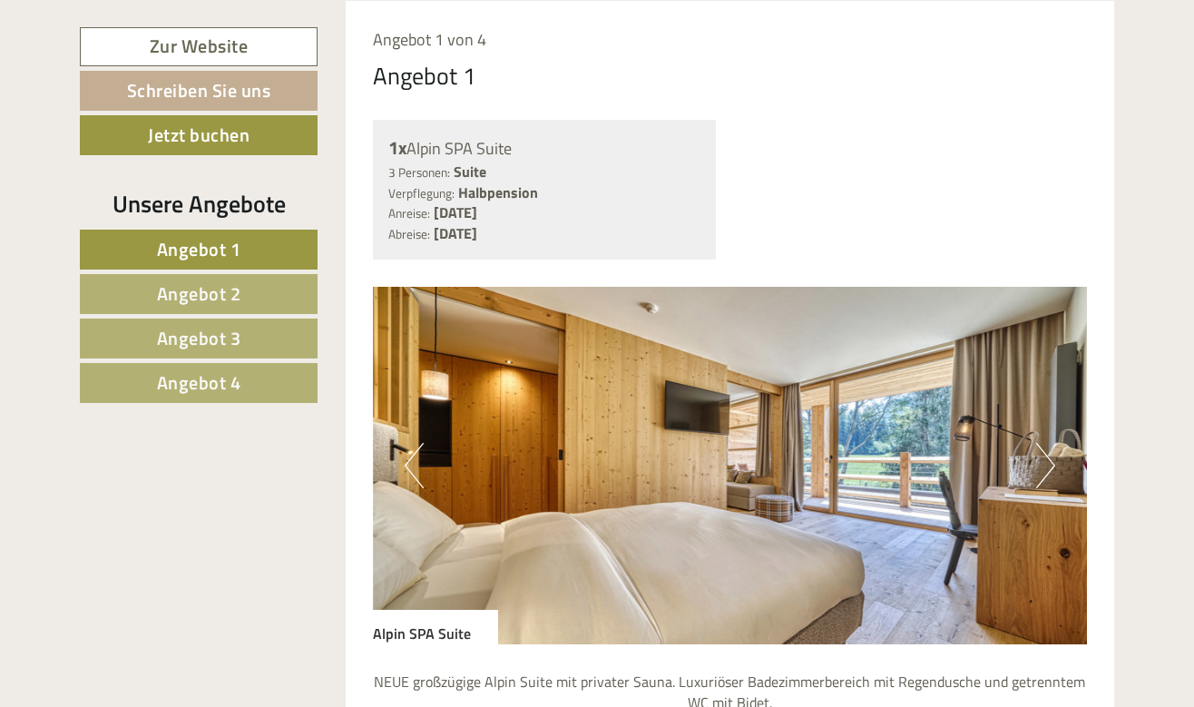
scroll to position [996, 0]
click at [1042, 442] on button "Next" at bounding box center [1045, 464] width 19 height 45
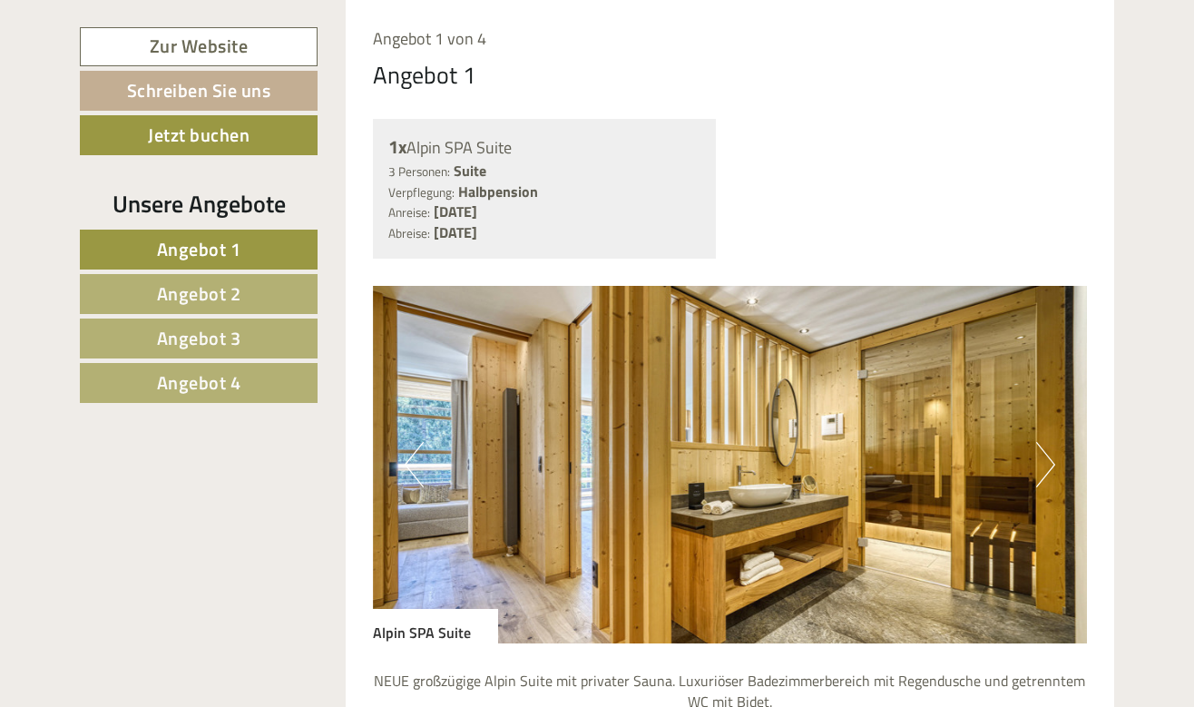
click at [1042, 442] on button "Next" at bounding box center [1045, 464] width 19 height 45
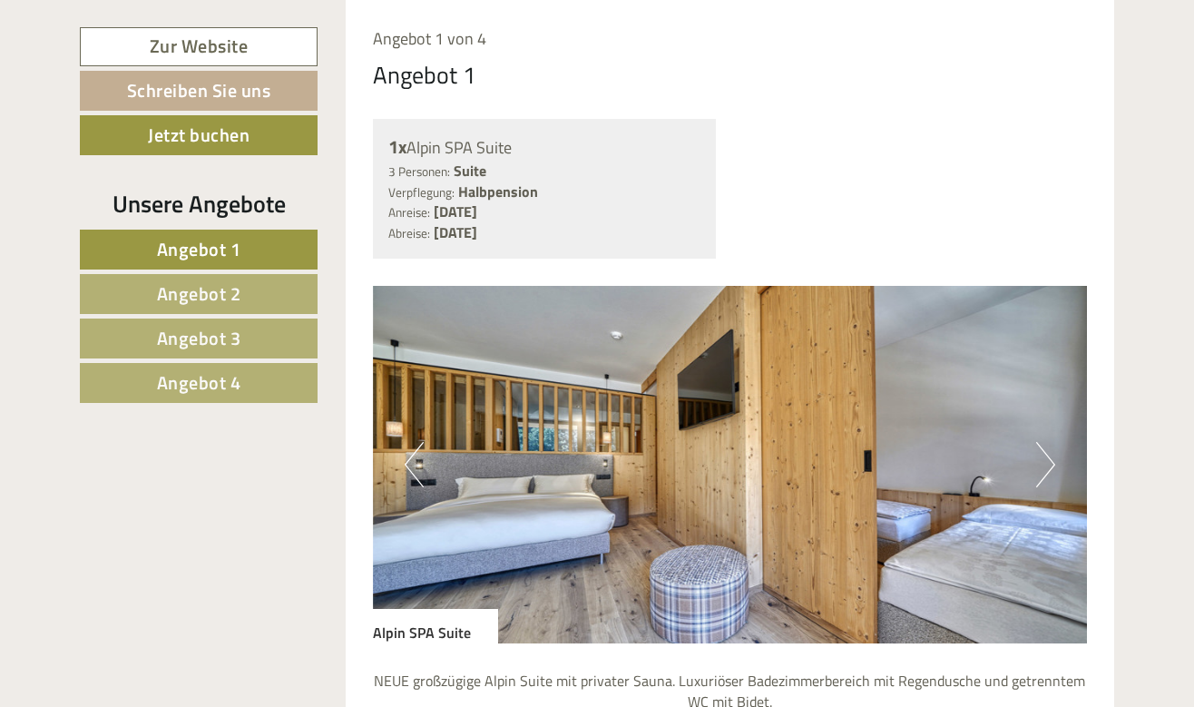
click at [403, 417] on img at bounding box center [730, 465] width 715 height 358
click at [418, 442] on button "Previous" at bounding box center [414, 464] width 19 height 45
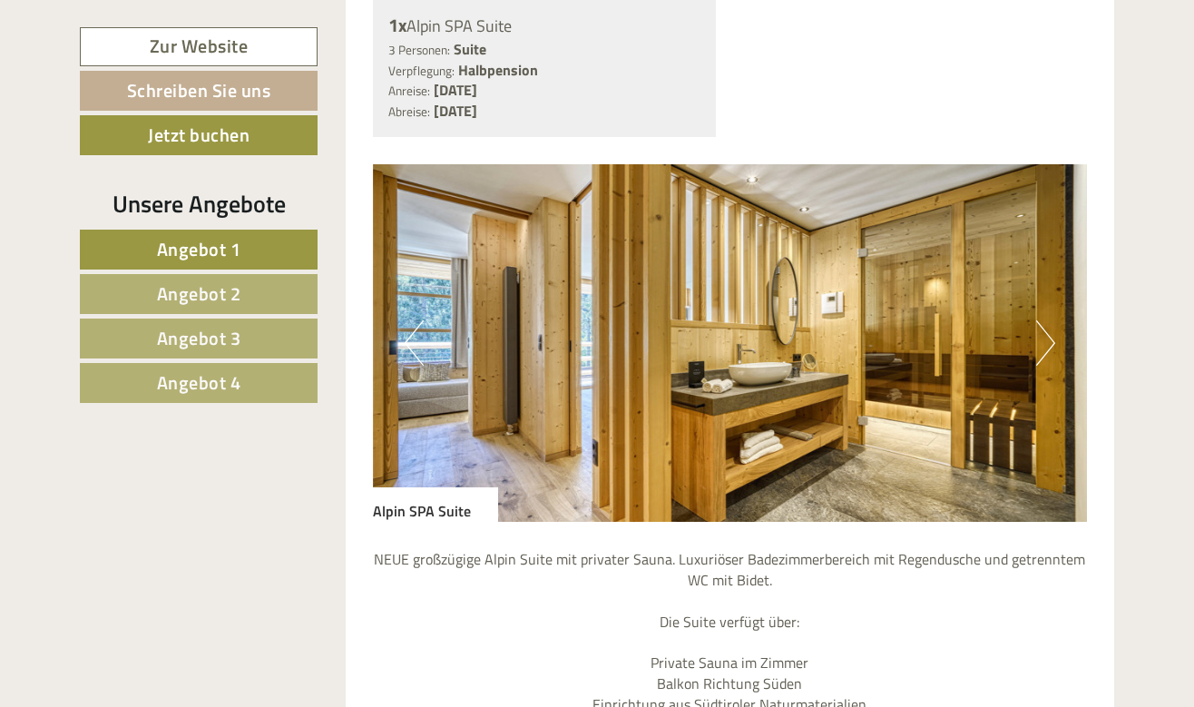
scroll to position [1124, 0]
